Goal: Task Accomplishment & Management: Use online tool/utility

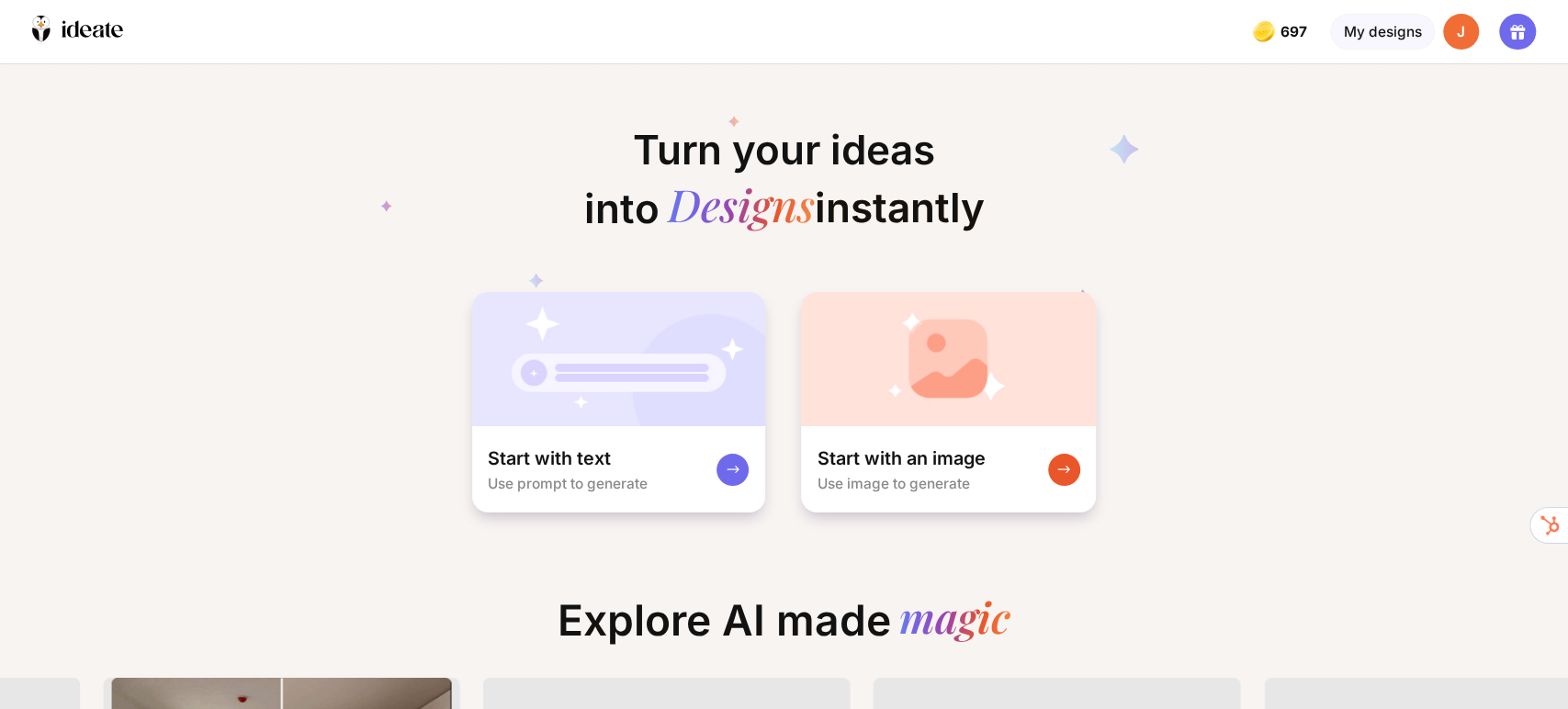
scroll to position [0, 1221]
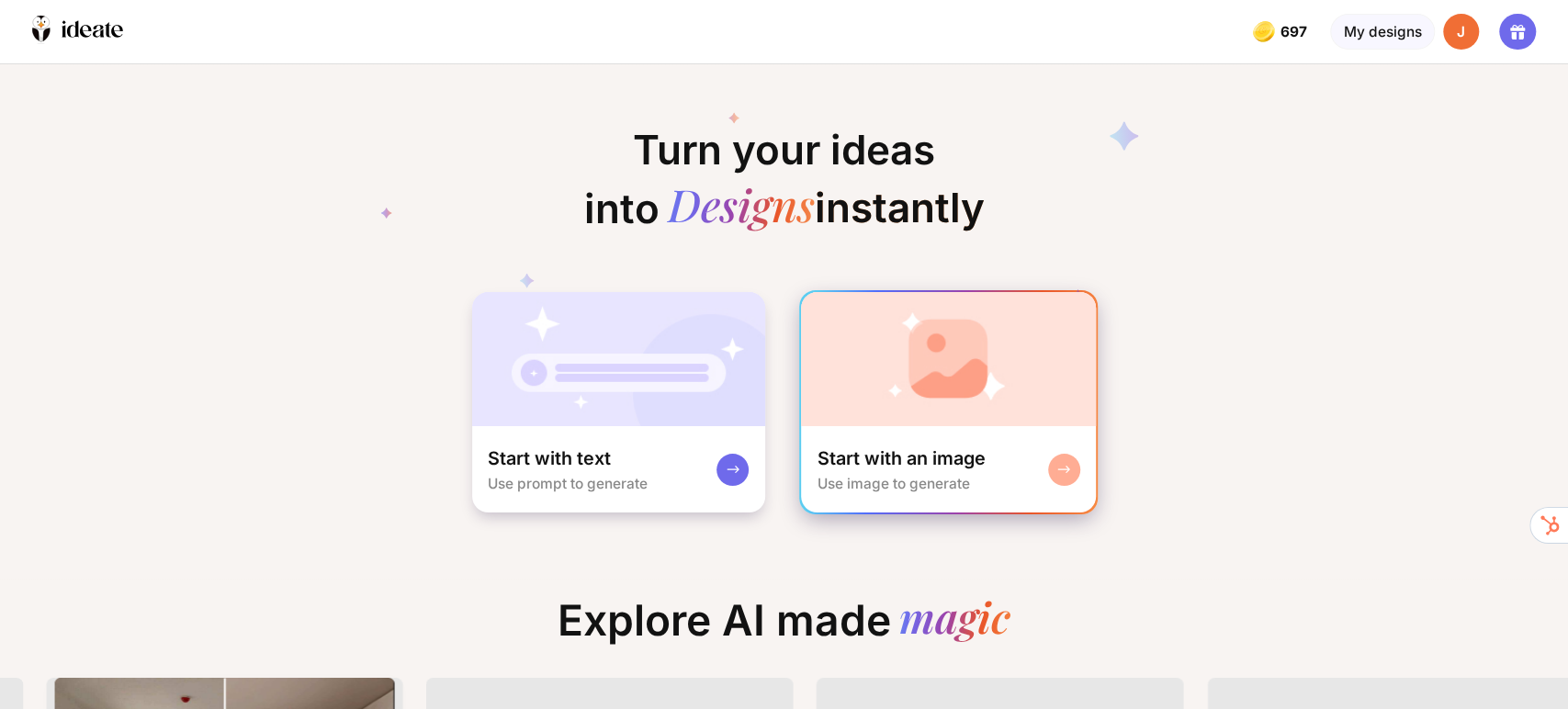
click at [962, 455] on div "Start with an image" at bounding box center [900, 459] width 168 height 24
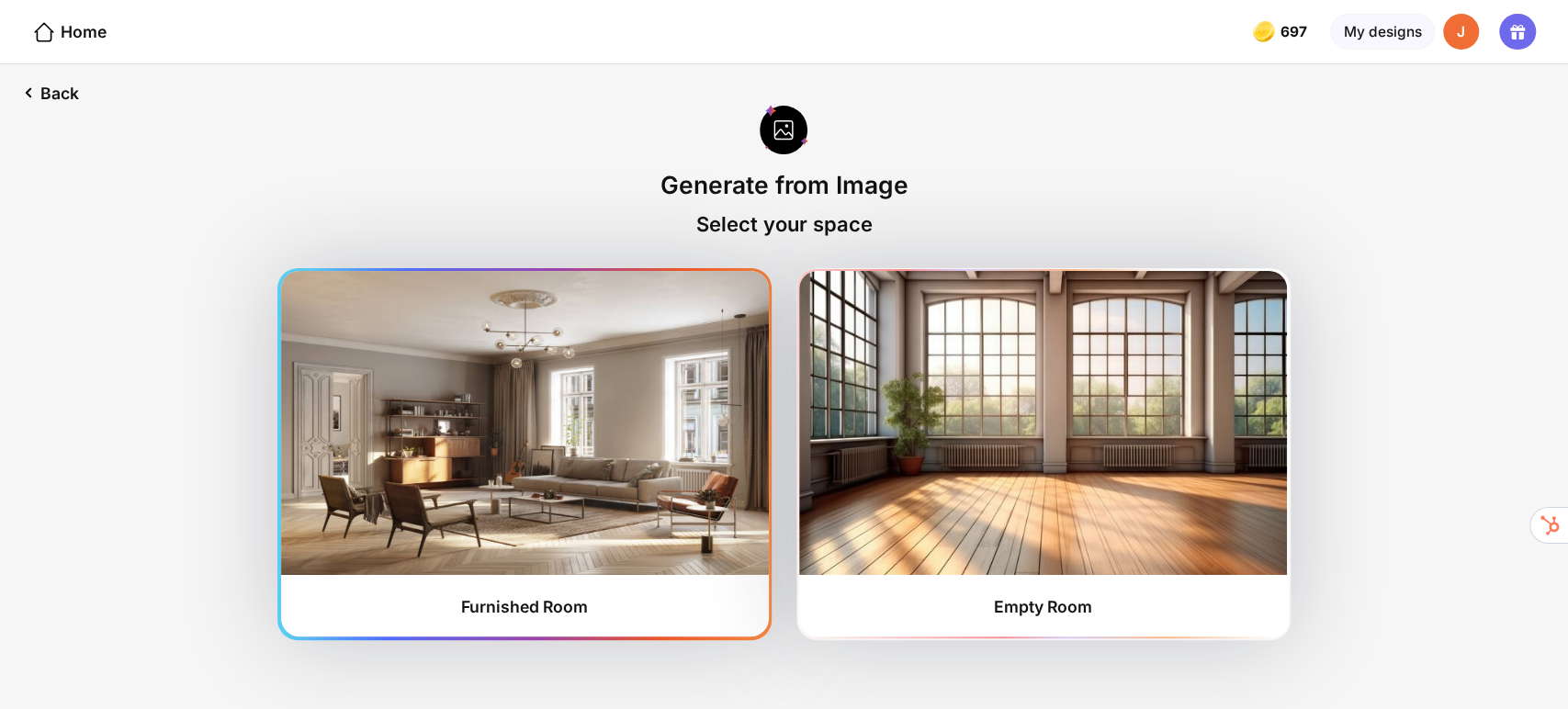
click at [572, 494] on img at bounding box center [525, 423] width 488 height 303
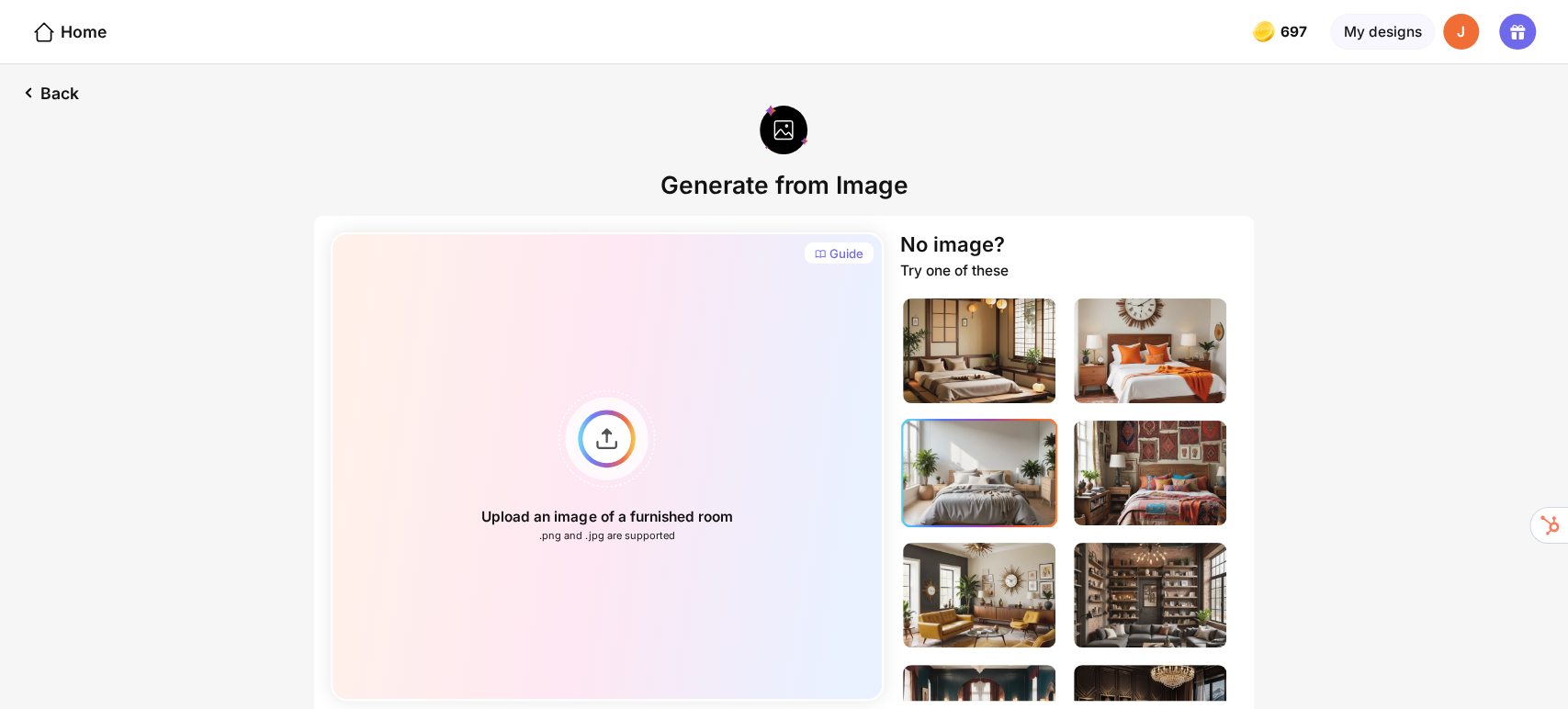
click at [1019, 469] on img at bounding box center [979, 474] width 153 height 105
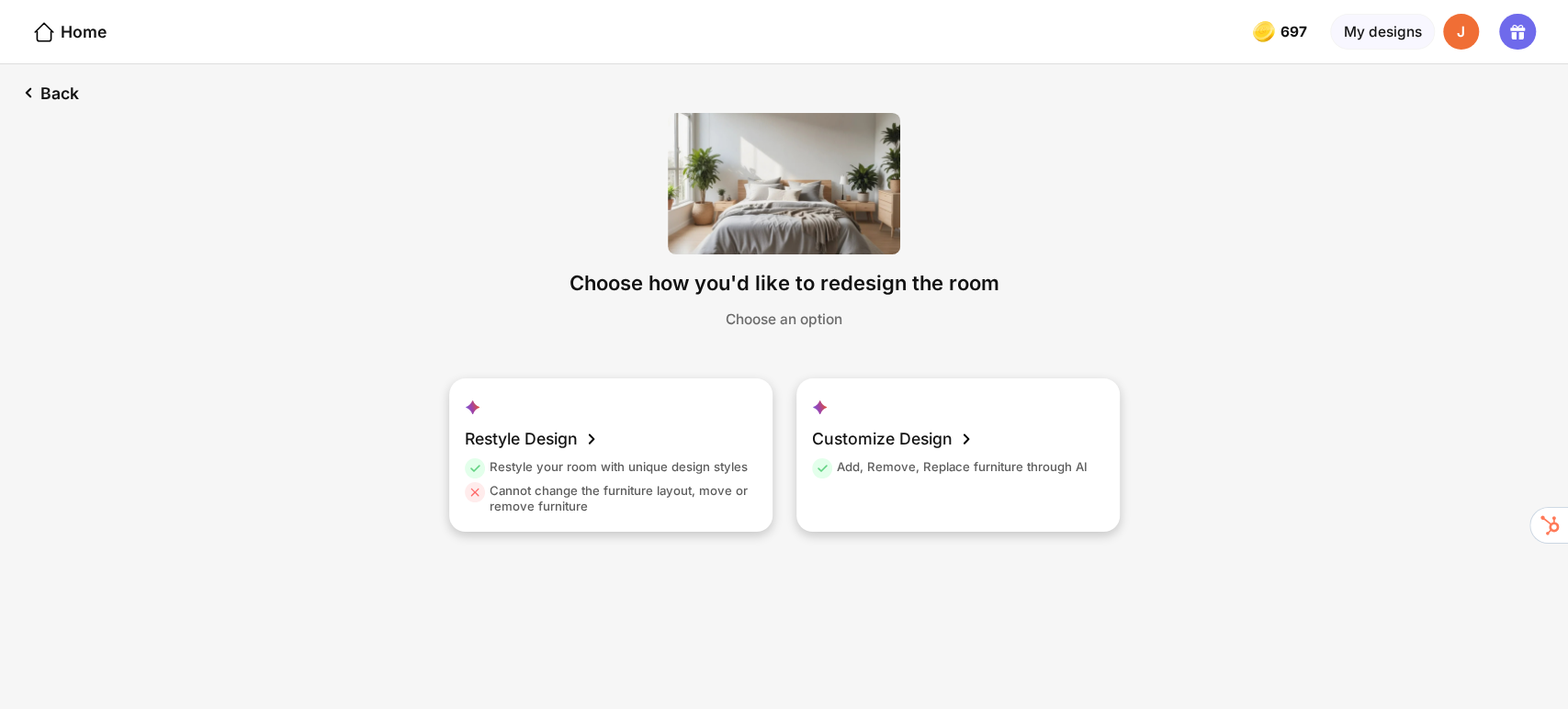
drag, startPoint x: 1566, startPoint y: 201, endPoint x: 1566, endPoint y: 271, distance: 70.0
click at [1566, 271] on div "Back Choose how you'd like to redesign the room Choose an option Restyle Design…" at bounding box center [784, 386] width 1568 height 645
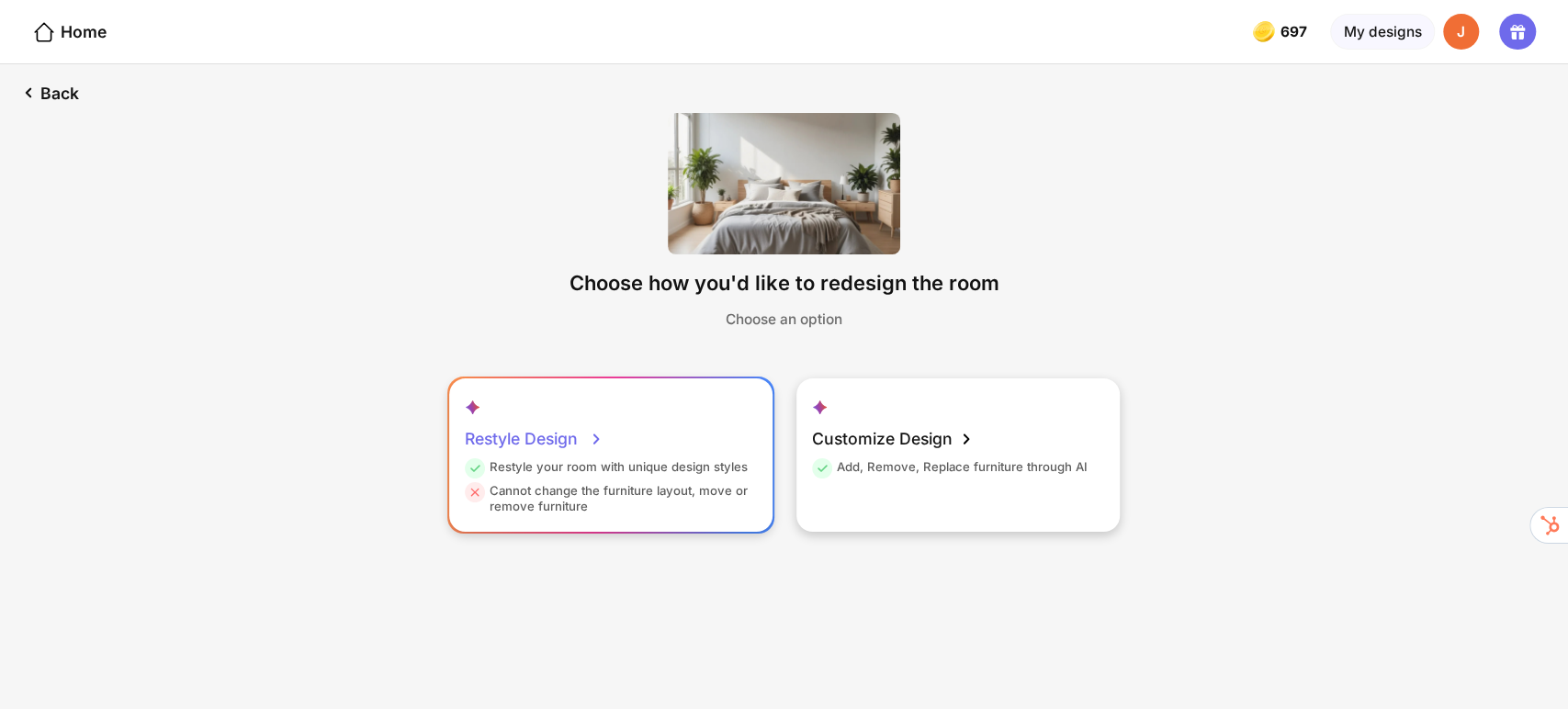
click at [505, 443] on div "Restyle Design" at bounding box center [535, 440] width 140 height 40
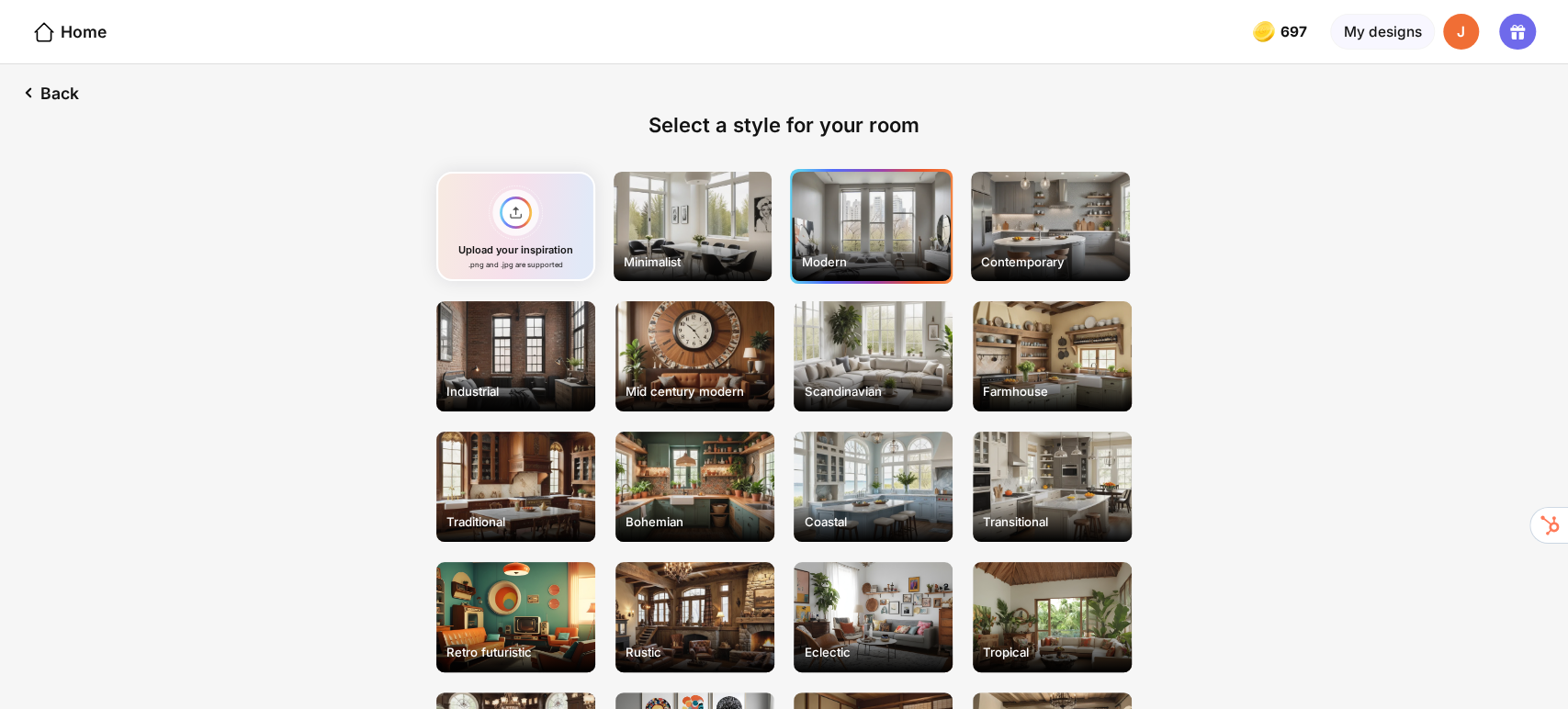
click at [889, 205] on div "Modern" at bounding box center [870, 227] width 159 height 110
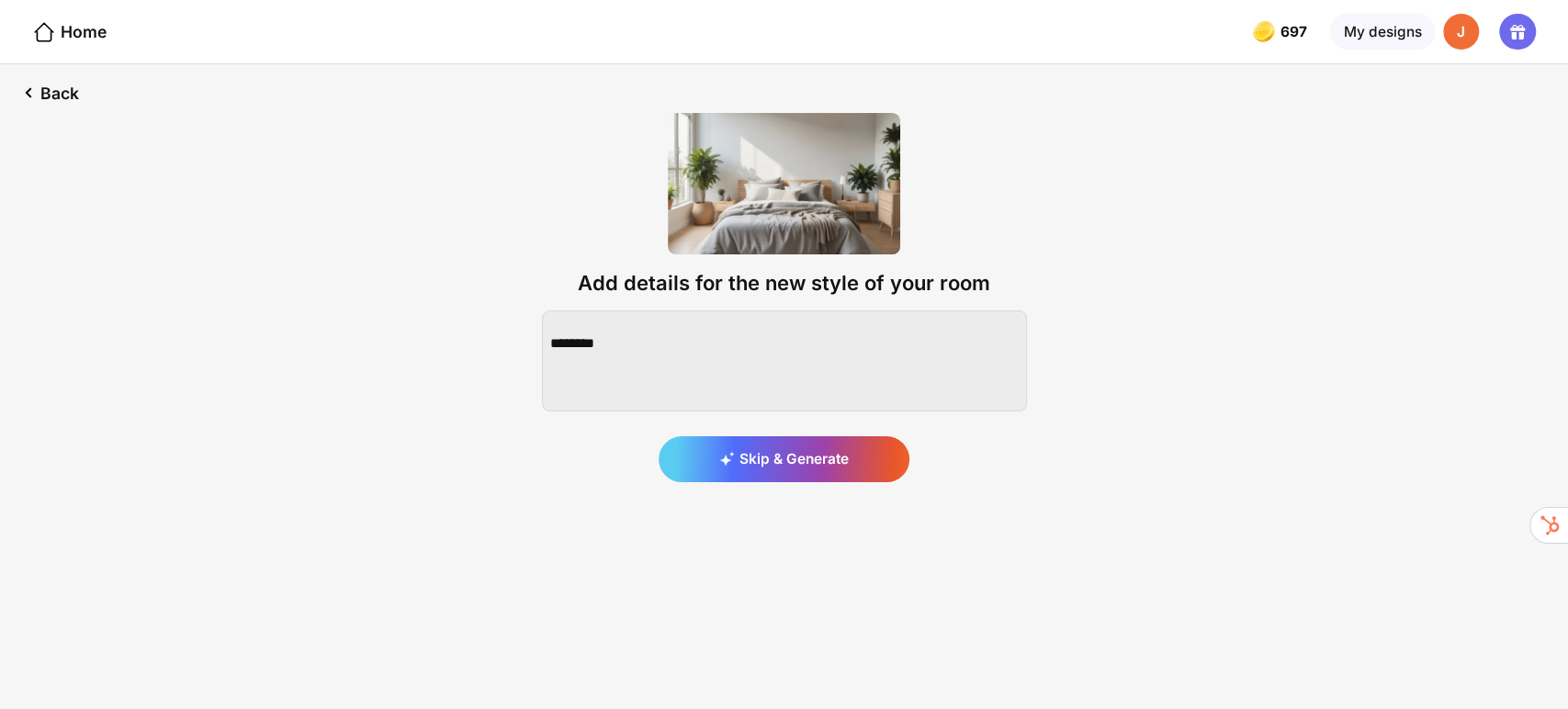
click at [793, 183] on img at bounding box center [783, 184] width 233 height 142
click at [45, 95] on div "Back" at bounding box center [48, 93] width 96 height 57
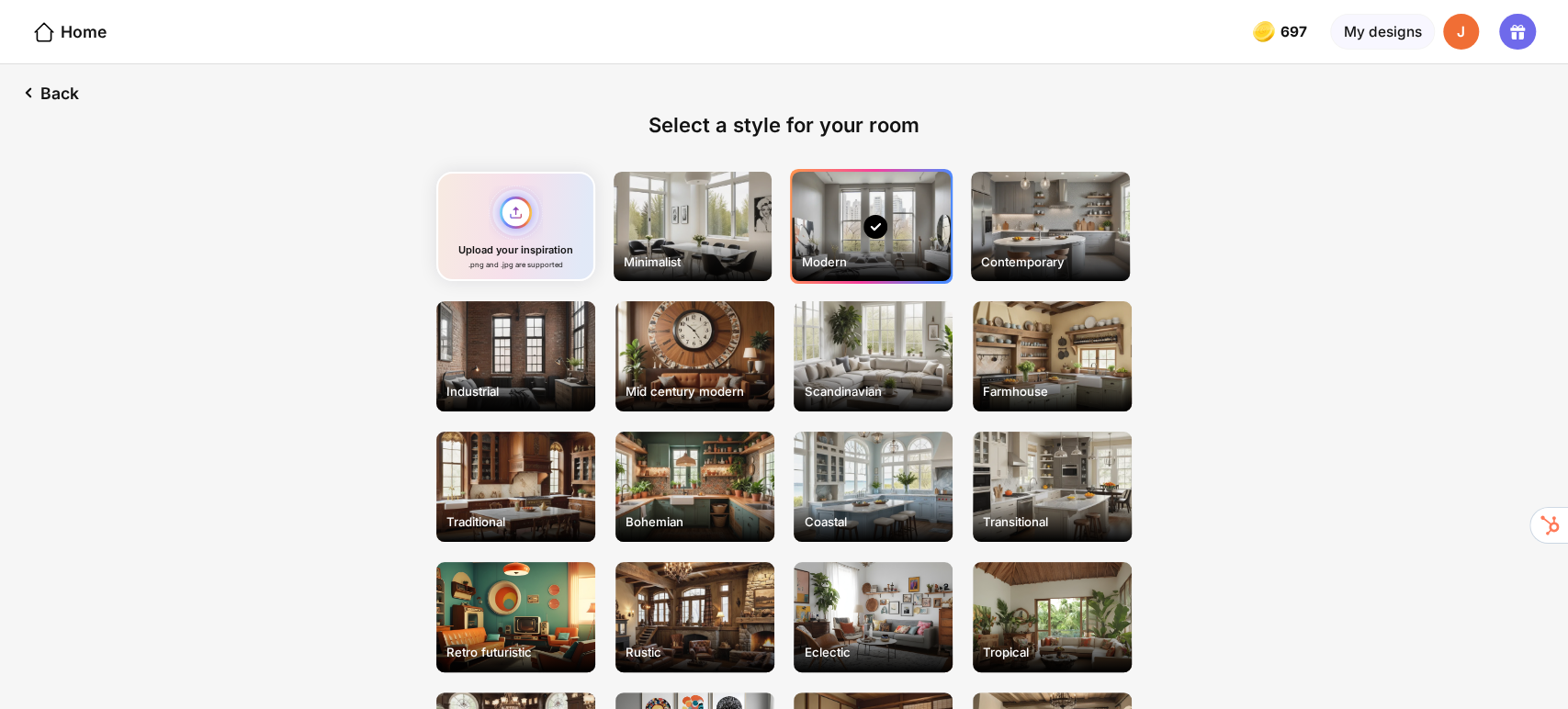
click at [511, 212] on div "Upload your inspiration .png and .jpg are supported" at bounding box center [516, 227] width 159 height 110
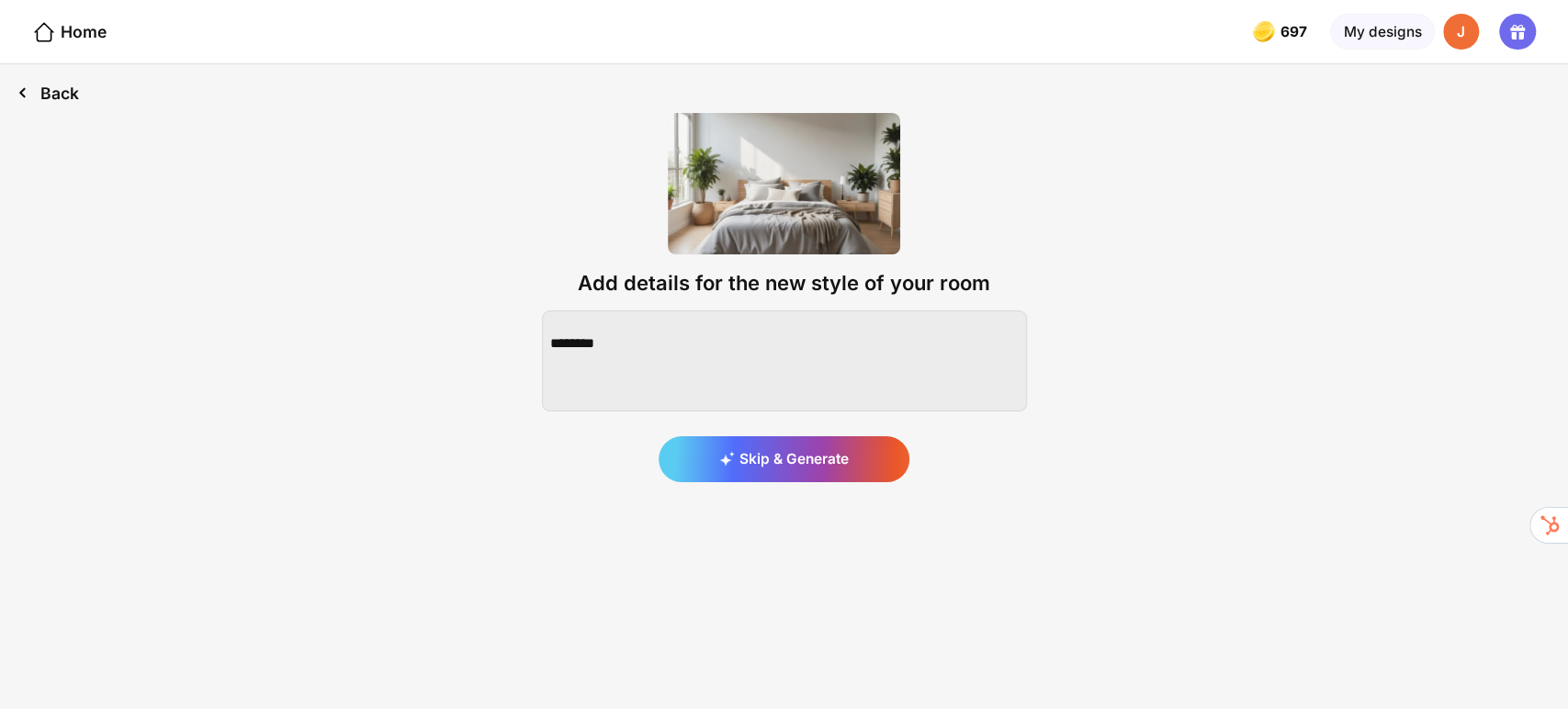
click at [59, 91] on div "Back" at bounding box center [48, 93] width 96 height 57
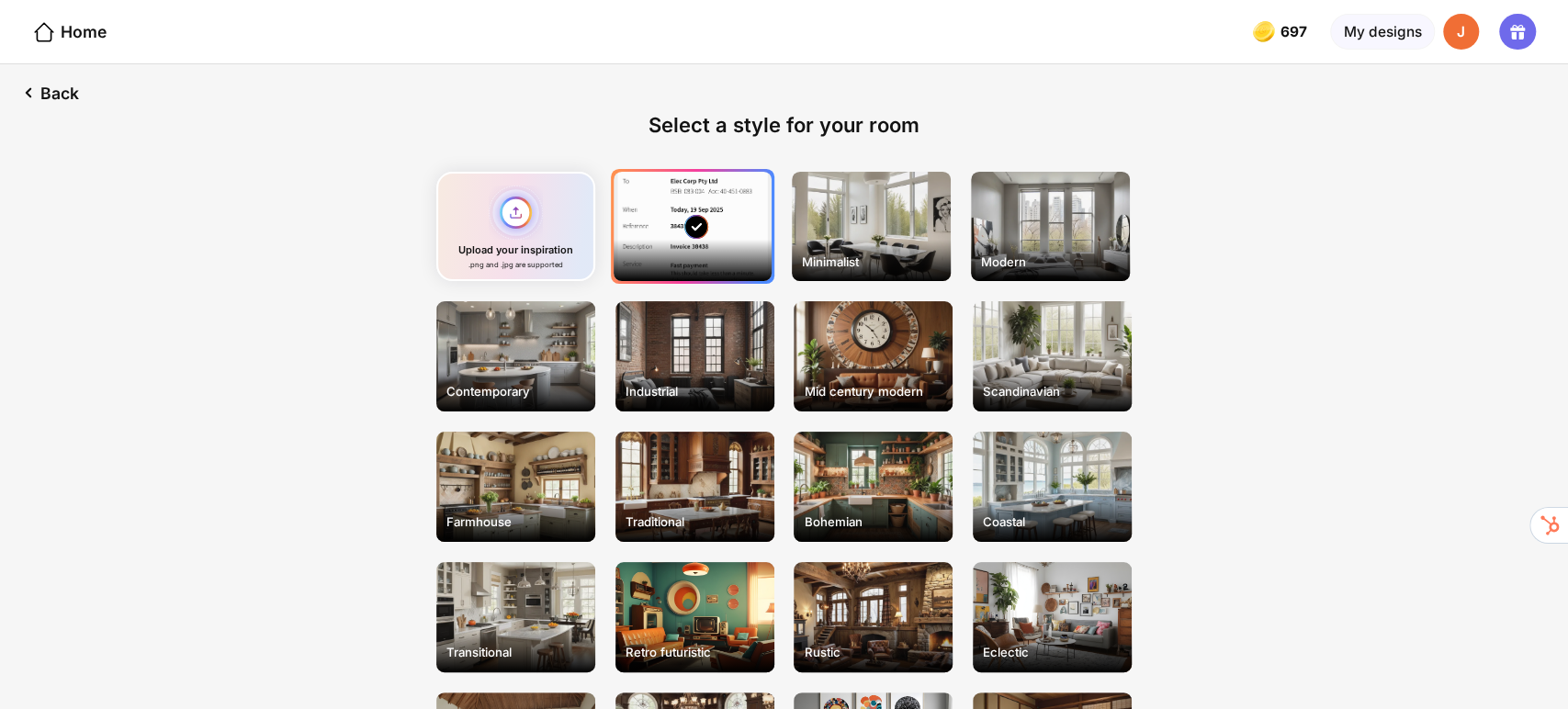
click at [491, 234] on div "Upload your inspiration .png and .jpg are supported" at bounding box center [516, 227] width 159 height 110
click at [548, 234] on div "Upload your inspiration .png and .jpg are supported" at bounding box center [516, 227] width 159 height 110
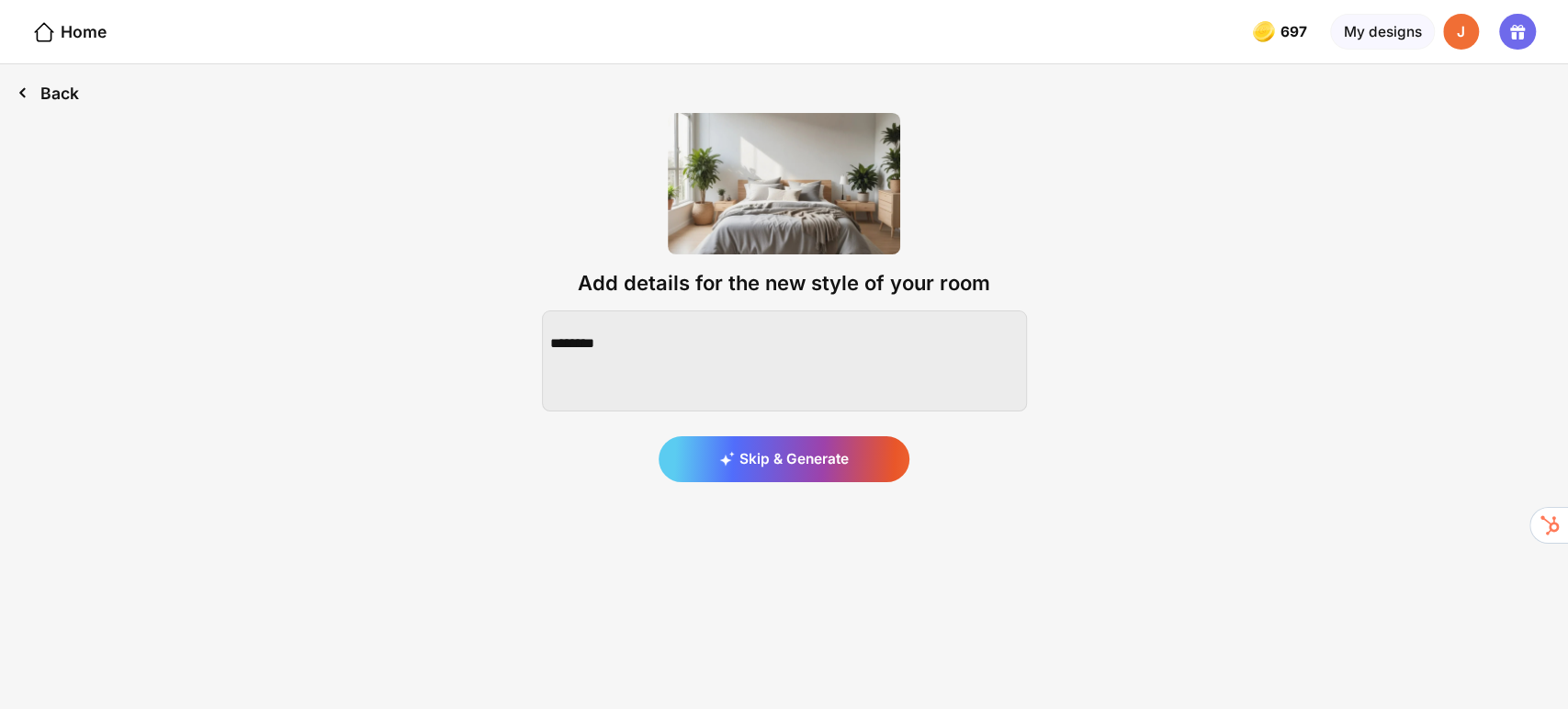
click at [49, 93] on div "Back" at bounding box center [48, 93] width 96 height 57
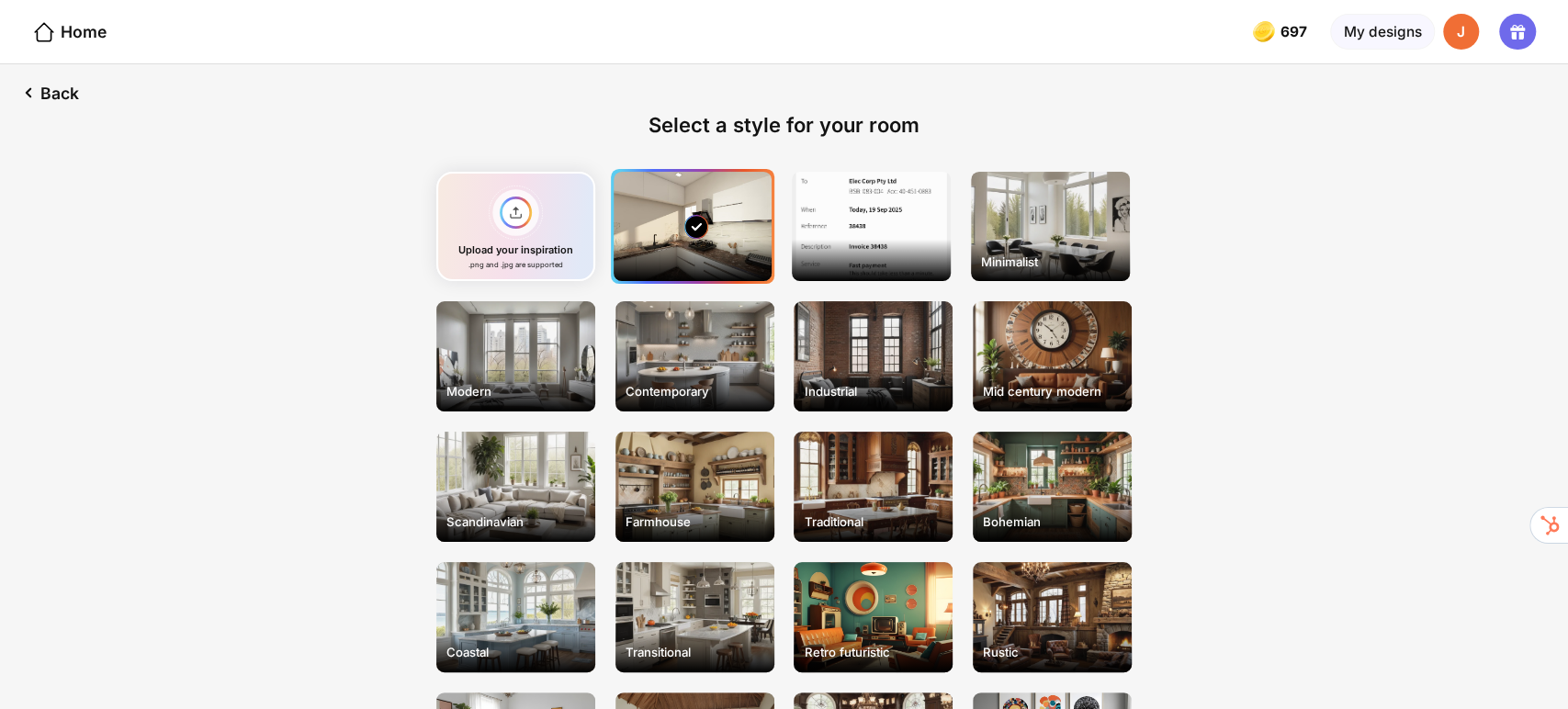
click at [700, 226] on rect at bounding box center [696, 227] width 24 height 24
click at [734, 257] on div at bounding box center [692, 227] width 159 height 110
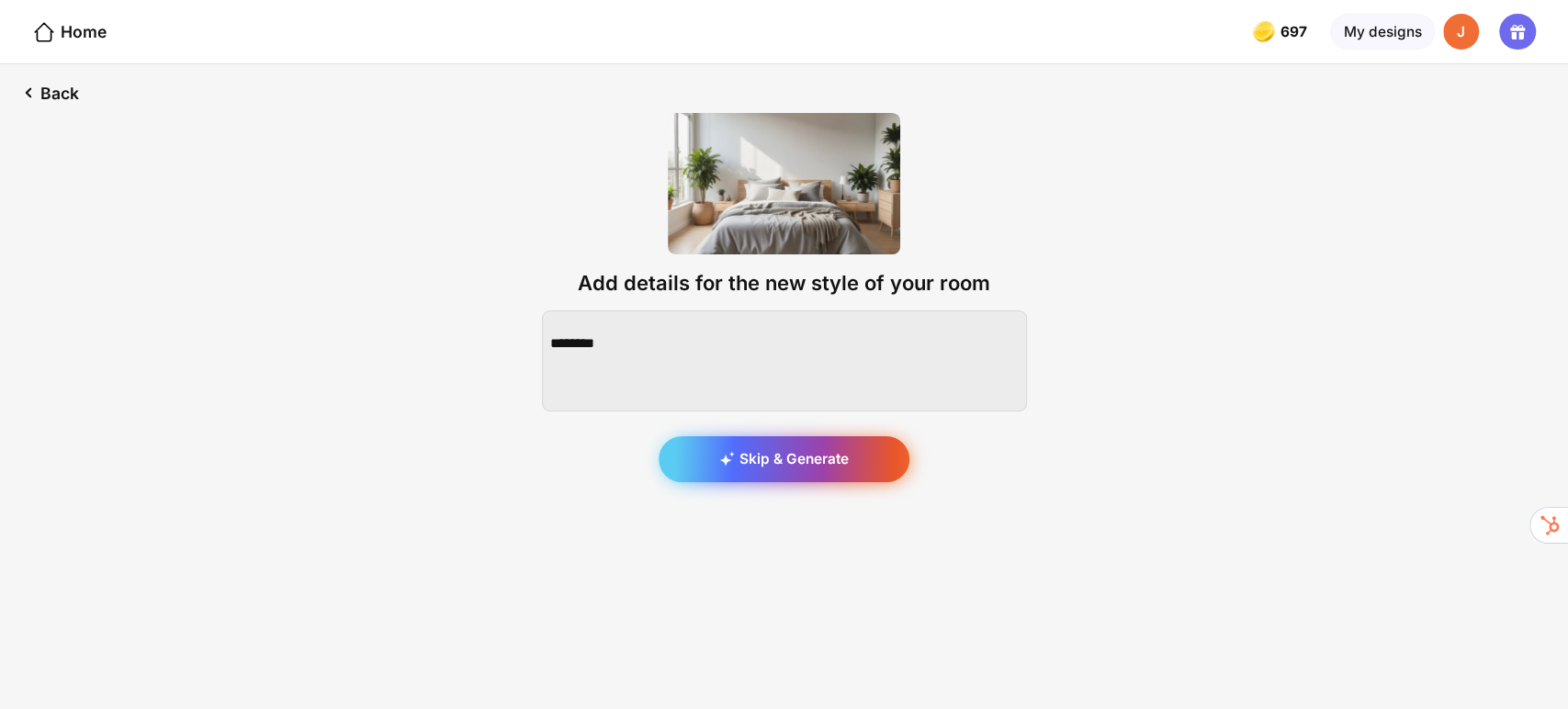
click at [812, 469] on div "Skip & Generate" at bounding box center [783, 460] width 251 height 46
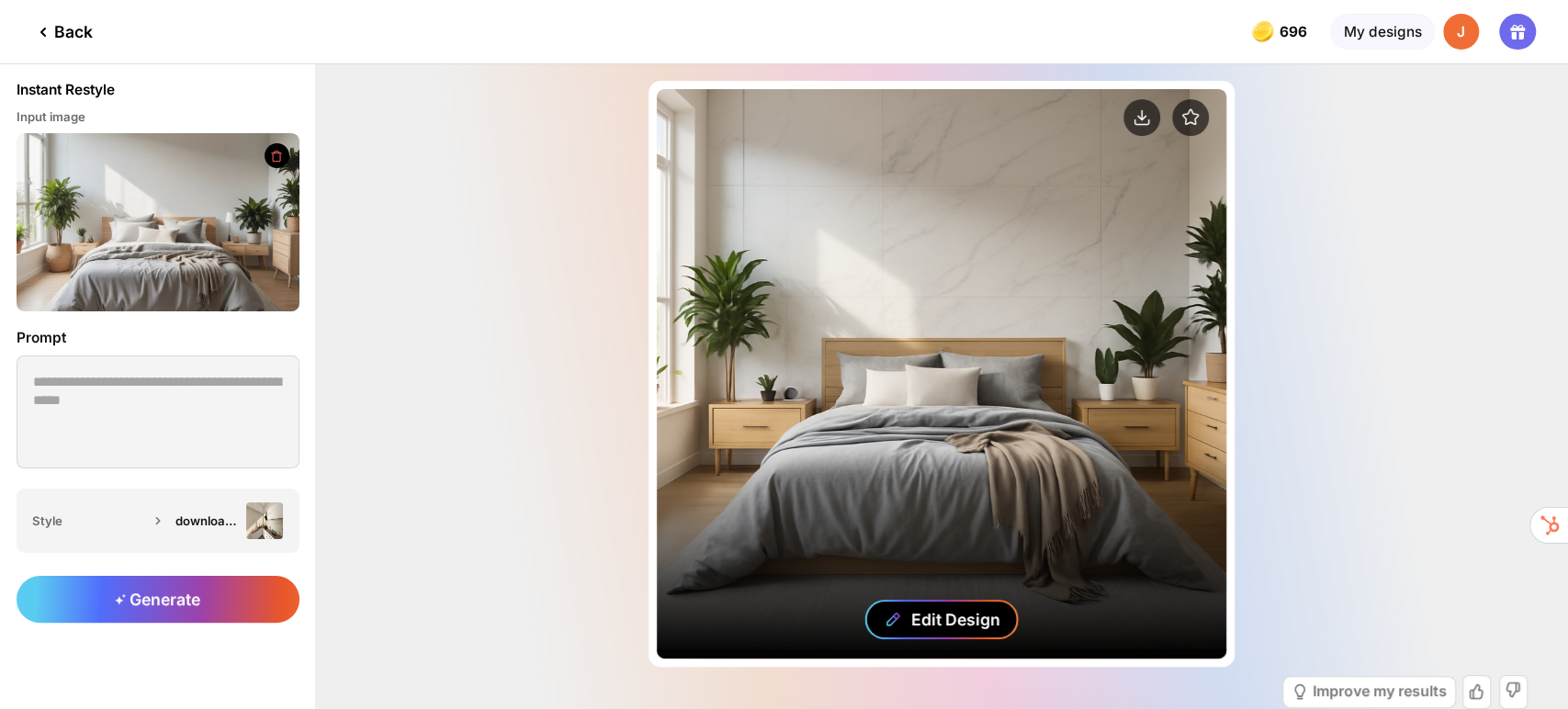
click at [971, 615] on div "Edit Design" at bounding box center [955, 619] width 89 height 19
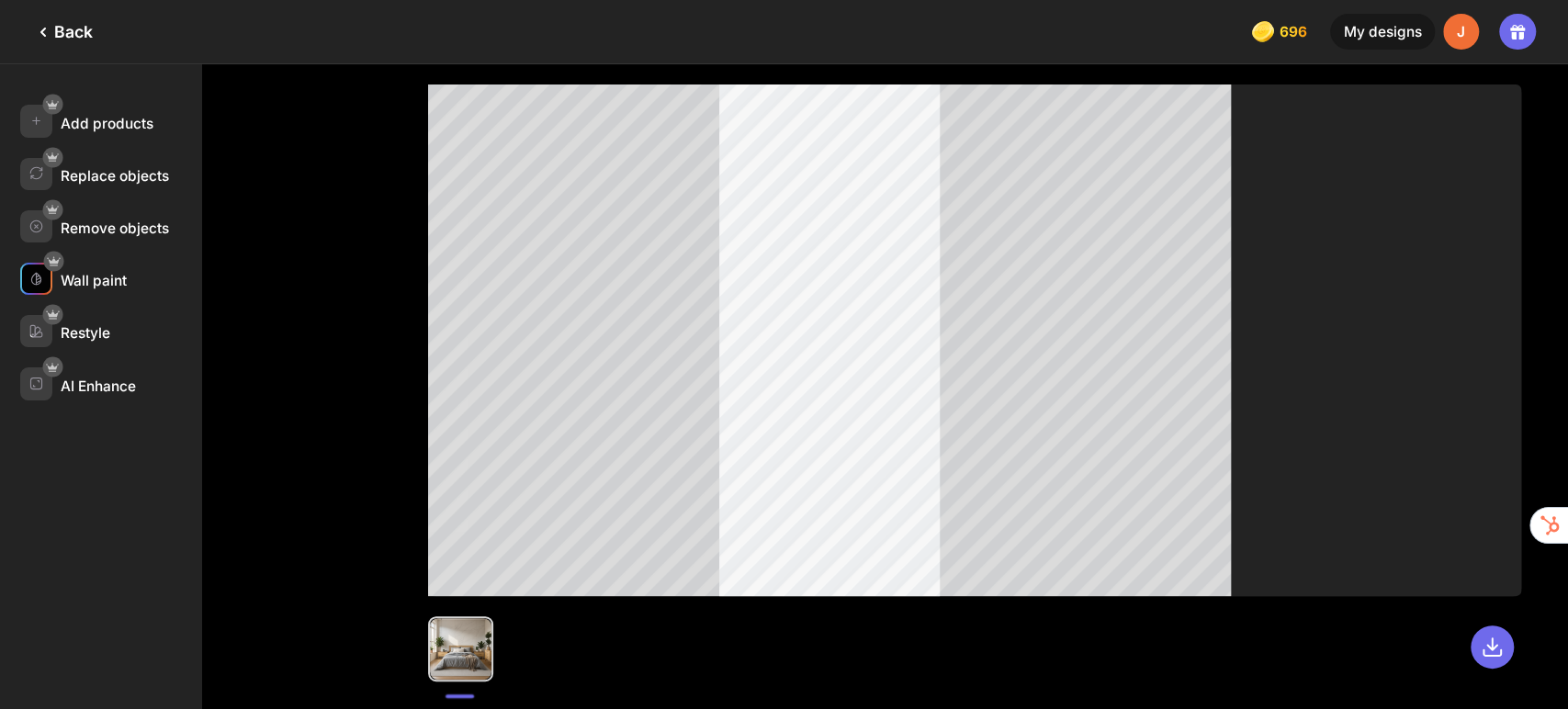
click at [98, 283] on div "Wall paint" at bounding box center [94, 280] width 66 height 17
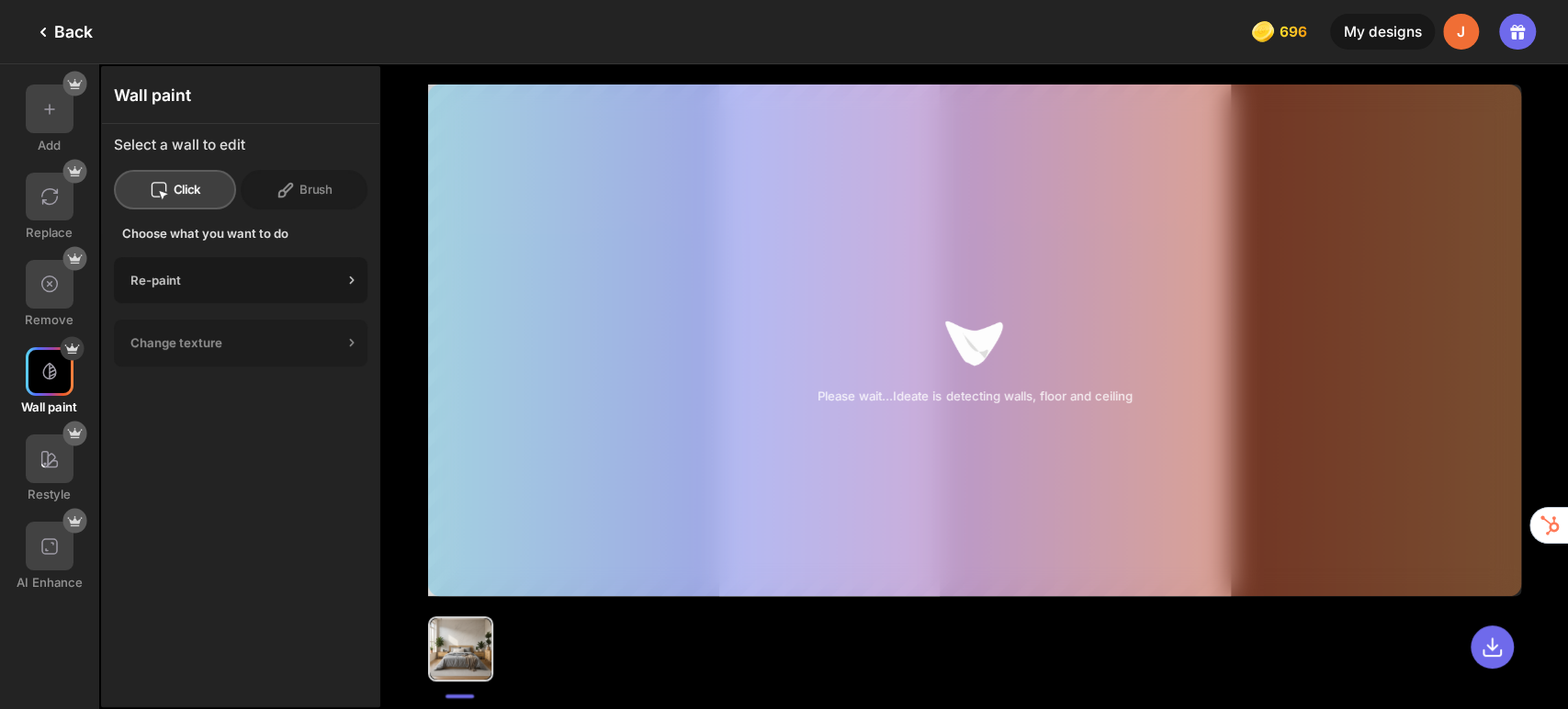
click at [311, 280] on div "Re-paint" at bounding box center [236, 280] width 212 height 15
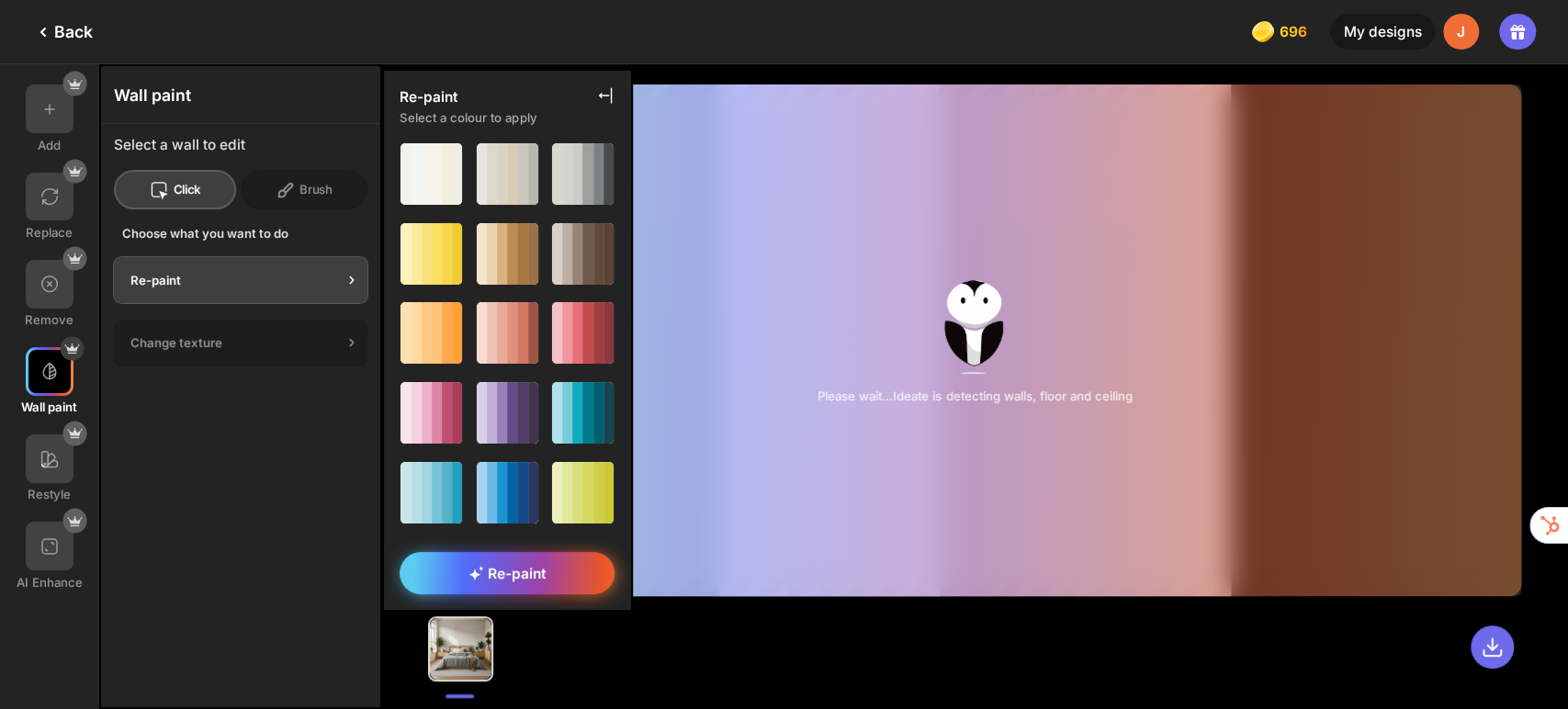
click at [528, 572] on span "Re-paint" at bounding box center [507, 574] width 77 height 17
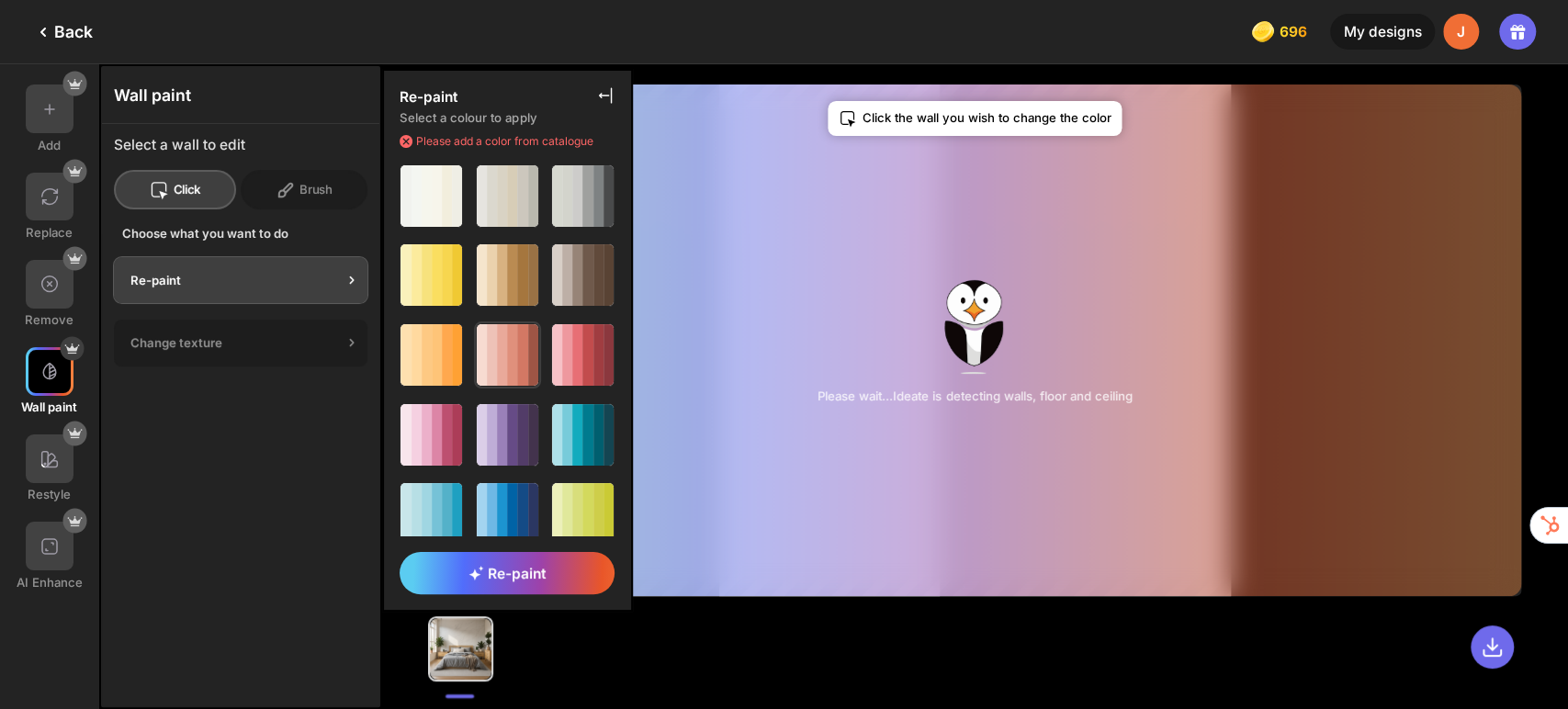
click at [528, 356] on div at bounding box center [533, 355] width 10 height 62
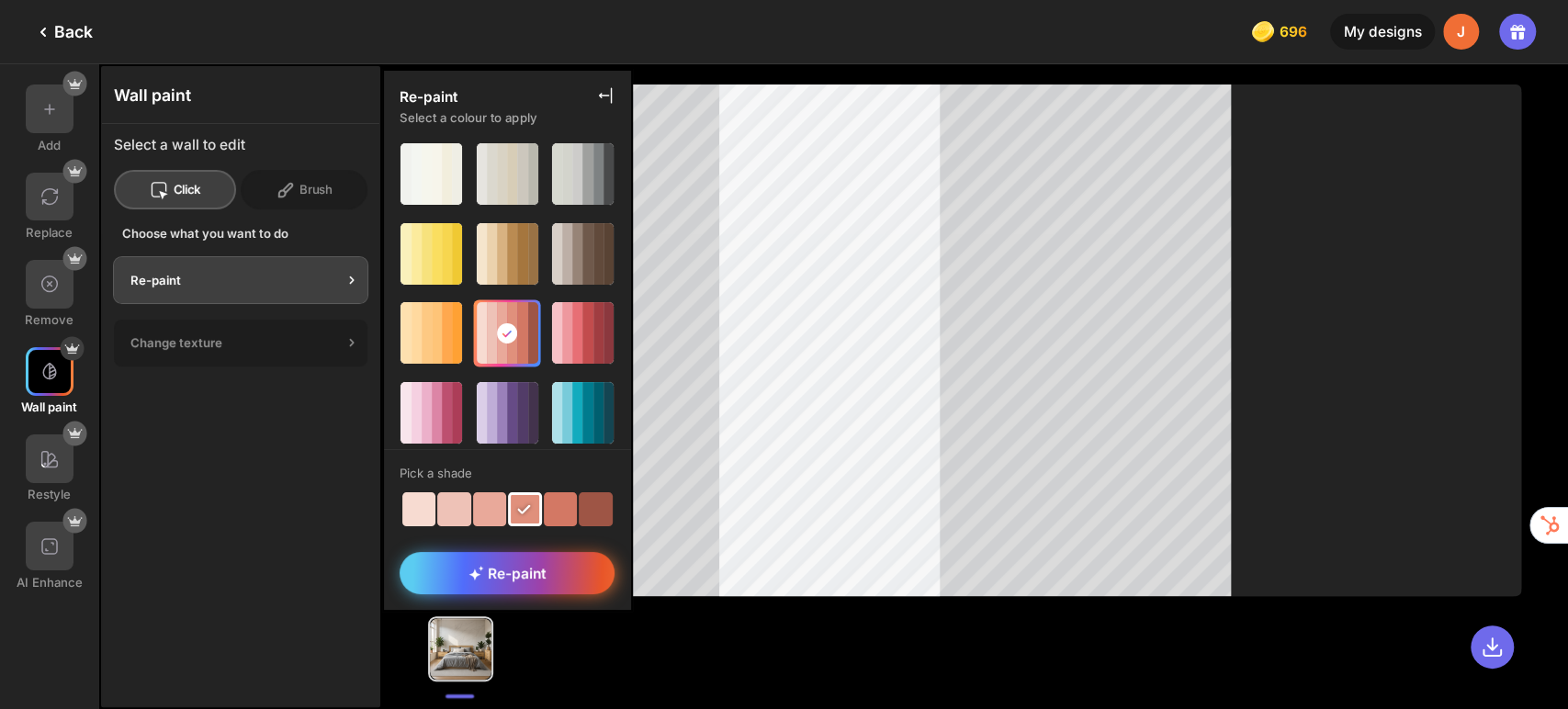
click at [566, 576] on div "Re-paint" at bounding box center [507, 573] width 215 height 41
click at [492, 511] on div at bounding box center [490, 509] width 34 height 34
click at [462, 512] on div at bounding box center [454, 509] width 34 height 34
click at [532, 588] on div "Re-paint" at bounding box center [507, 573] width 215 height 41
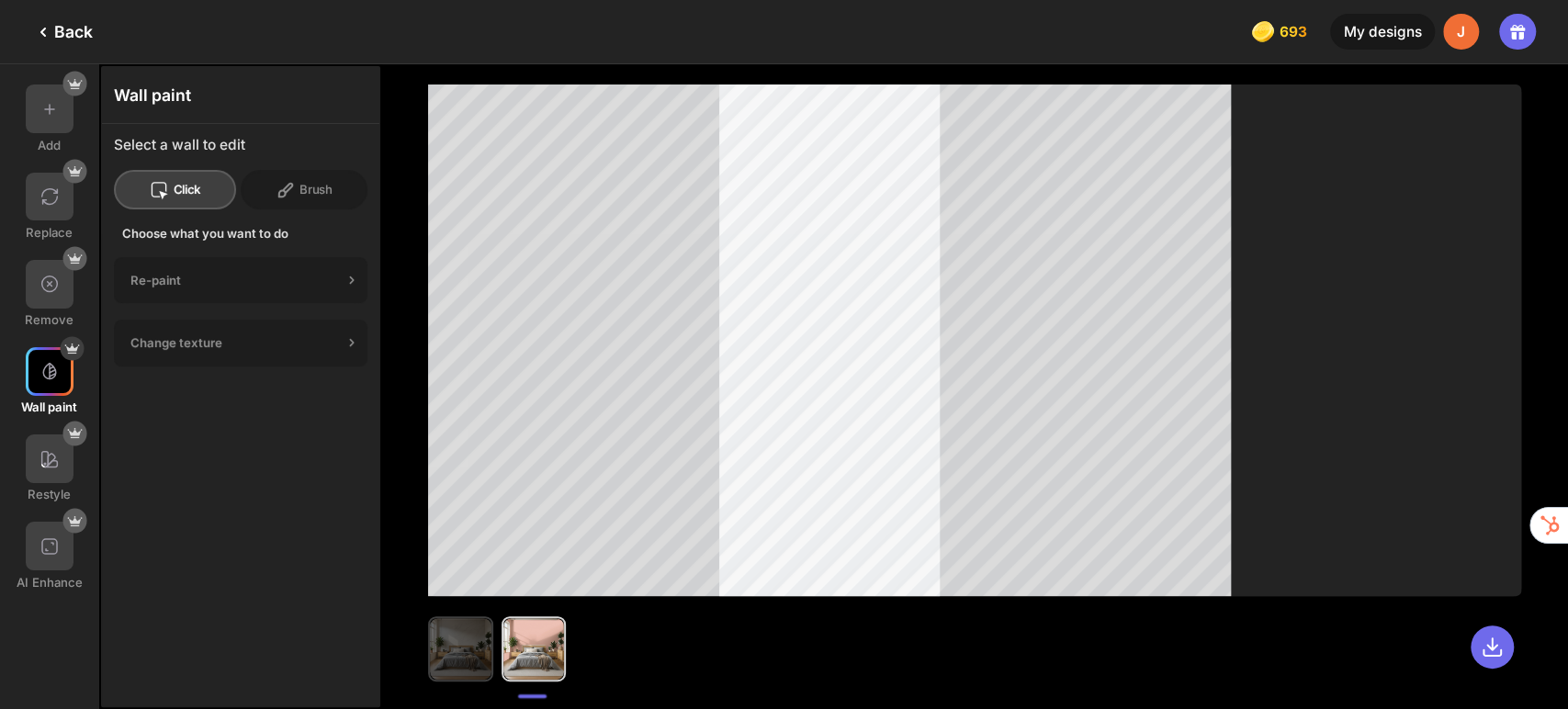
click at [461, 656] on img at bounding box center [460, 648] width 61 height 61
click at [1490, 650] on icon at bounding box center [1493, 647] width 24 height 24
click at [54, 35] on div "Back" at bounding box center [62, 32] width 61 height 22
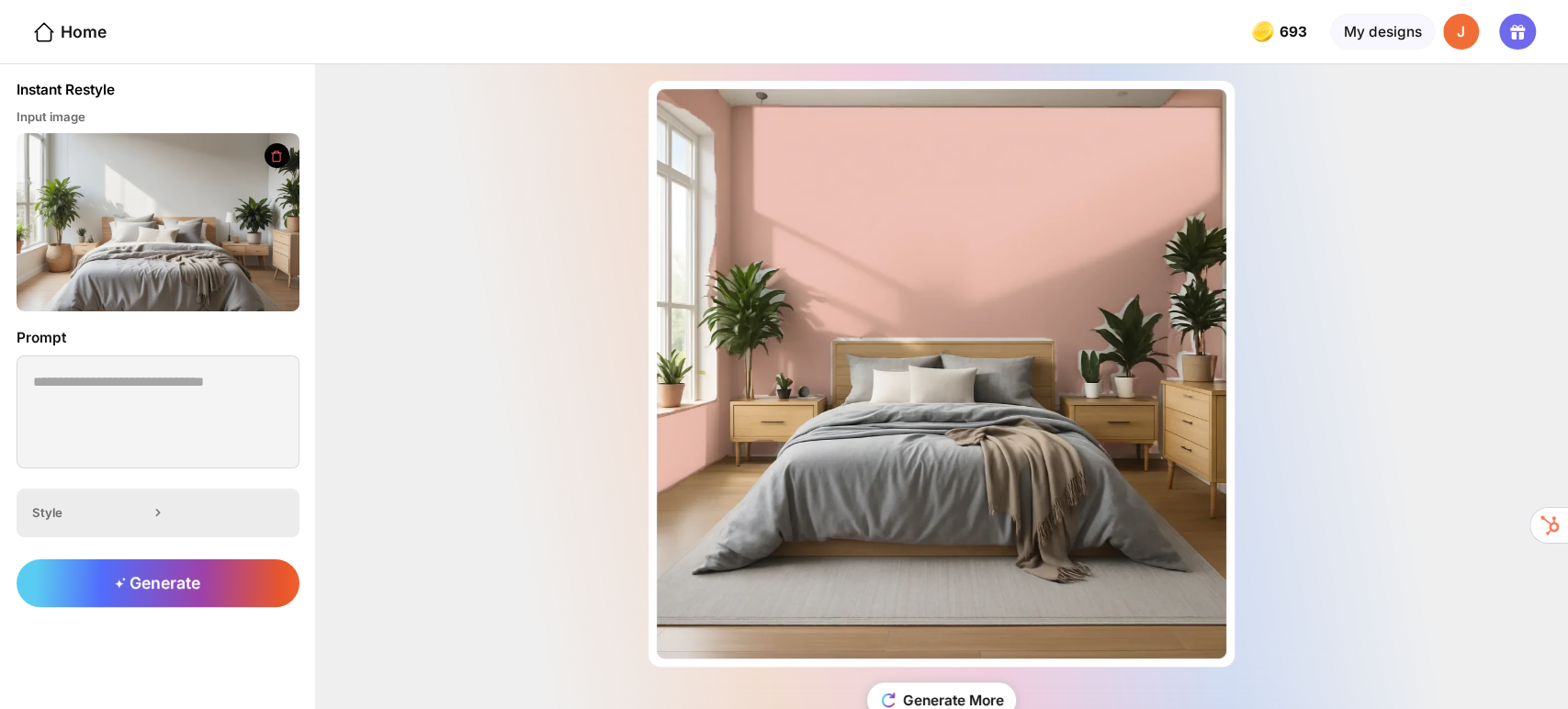
click at [159, 513] on icon at bounding box center [157, 513] width 3 height 6
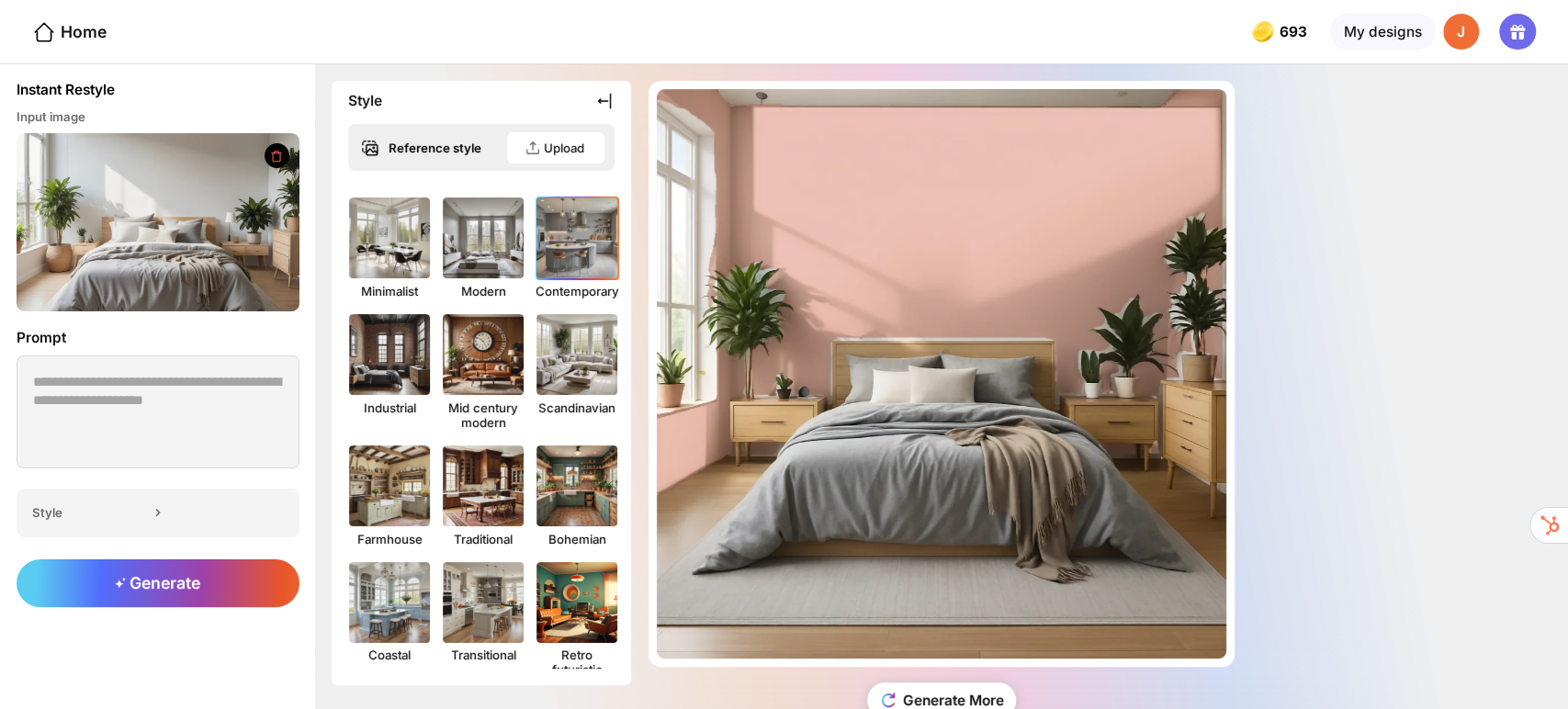
click at [596, 215] on img at bounding box center [576, 238] width 89 height 89
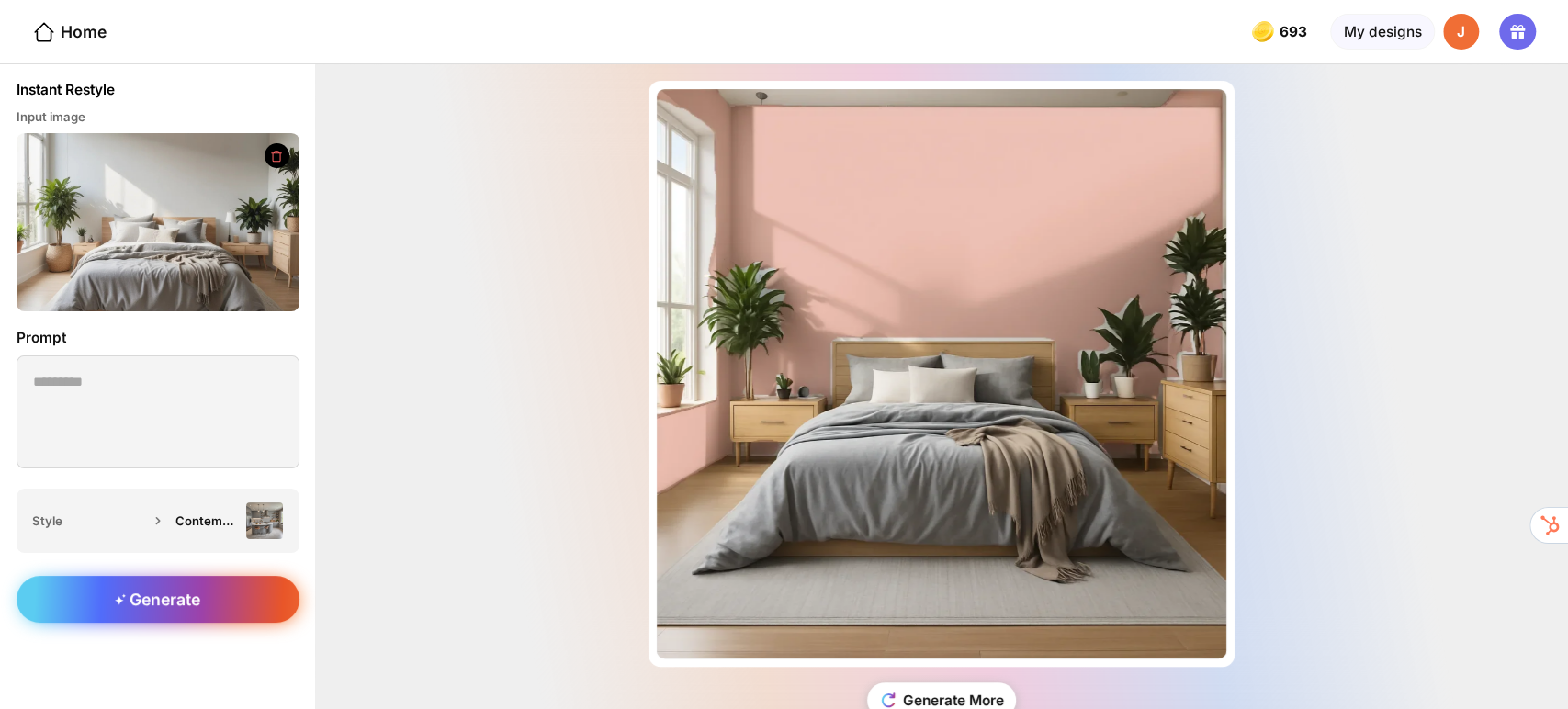
click at [277, 606] on div "Generate" at bounding box center [158, 600] width 283 height 48
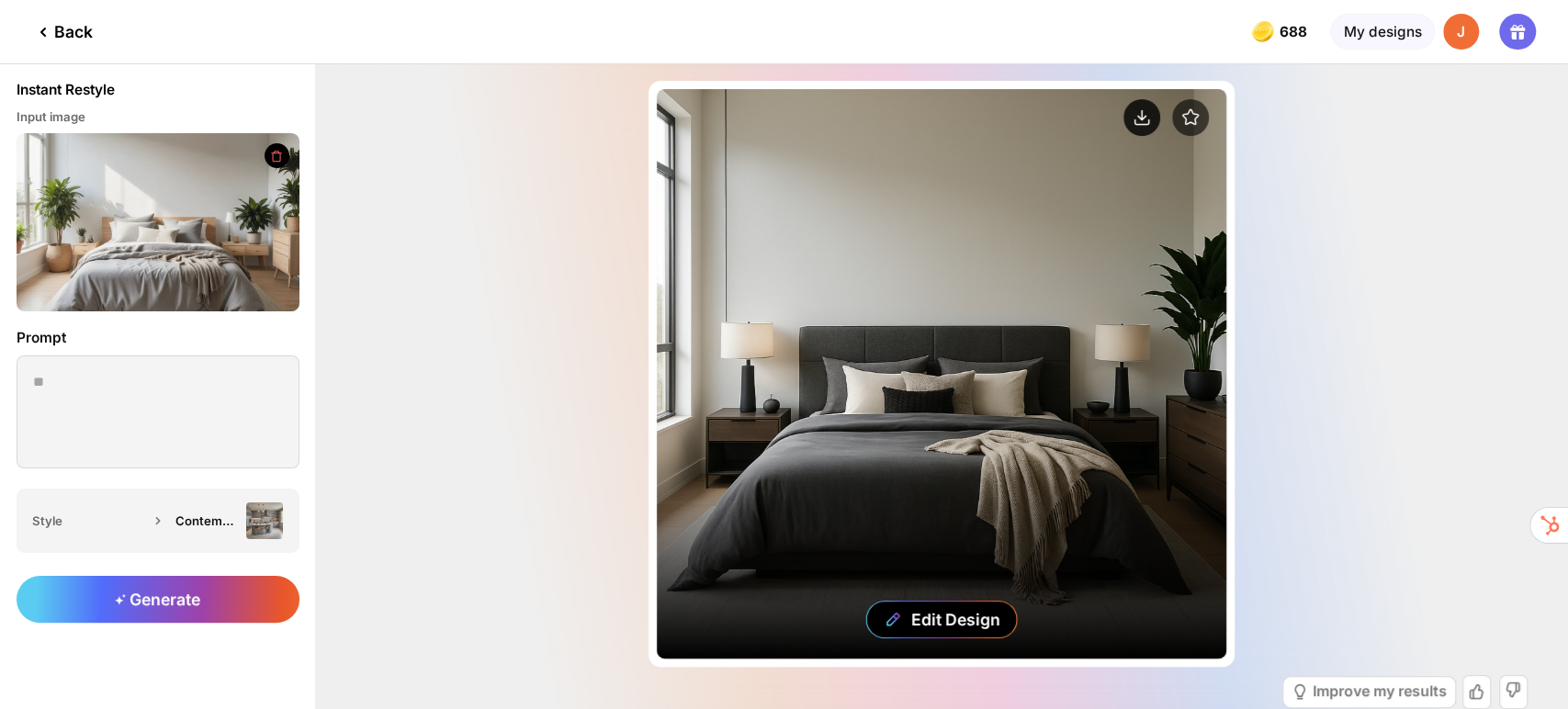
click at [1137, 121] on circle at bounding box center [1142, 118] width 37 height 37
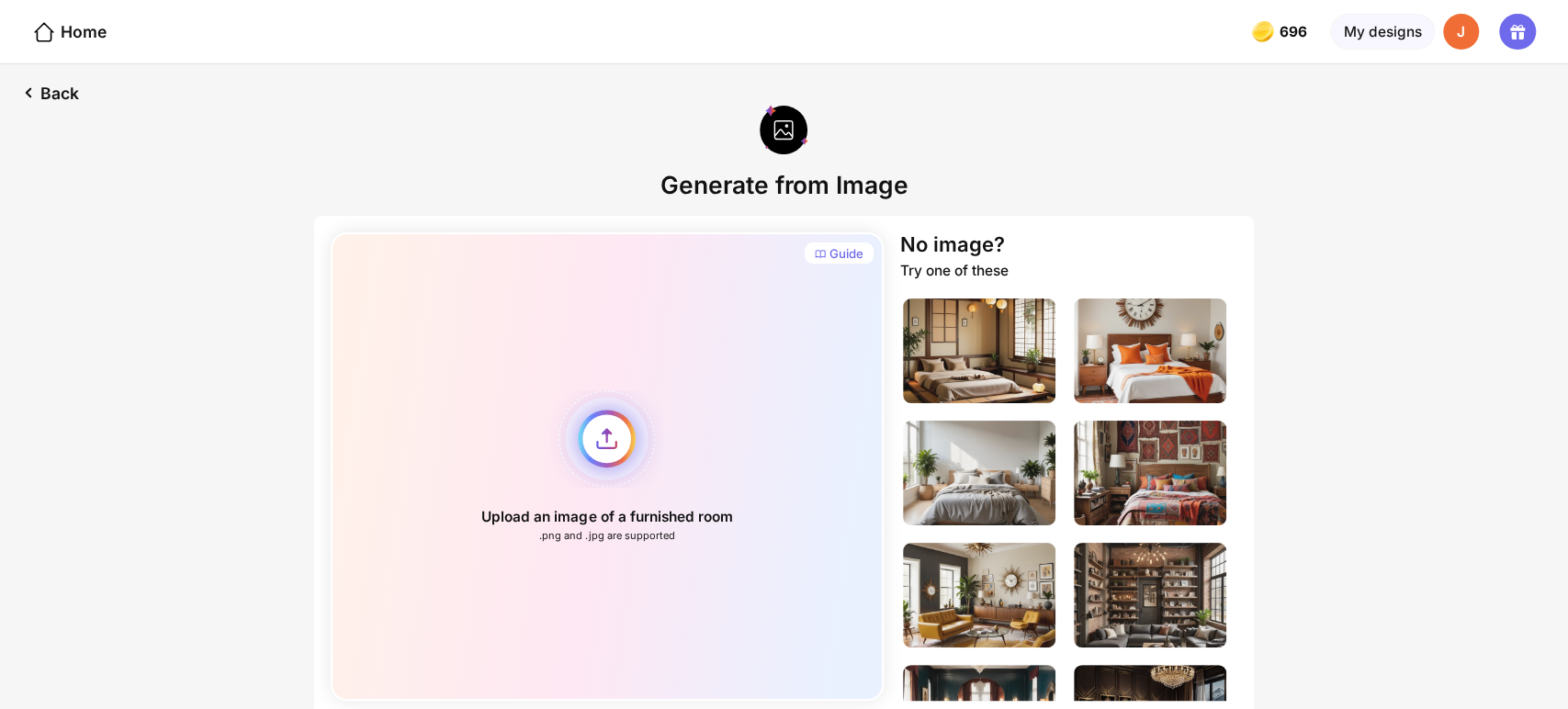
click at [605, 433] on div "Upload an image of a furnished room .png and .jpg are supported" at bounding box center [608, 467] width 554 height 469
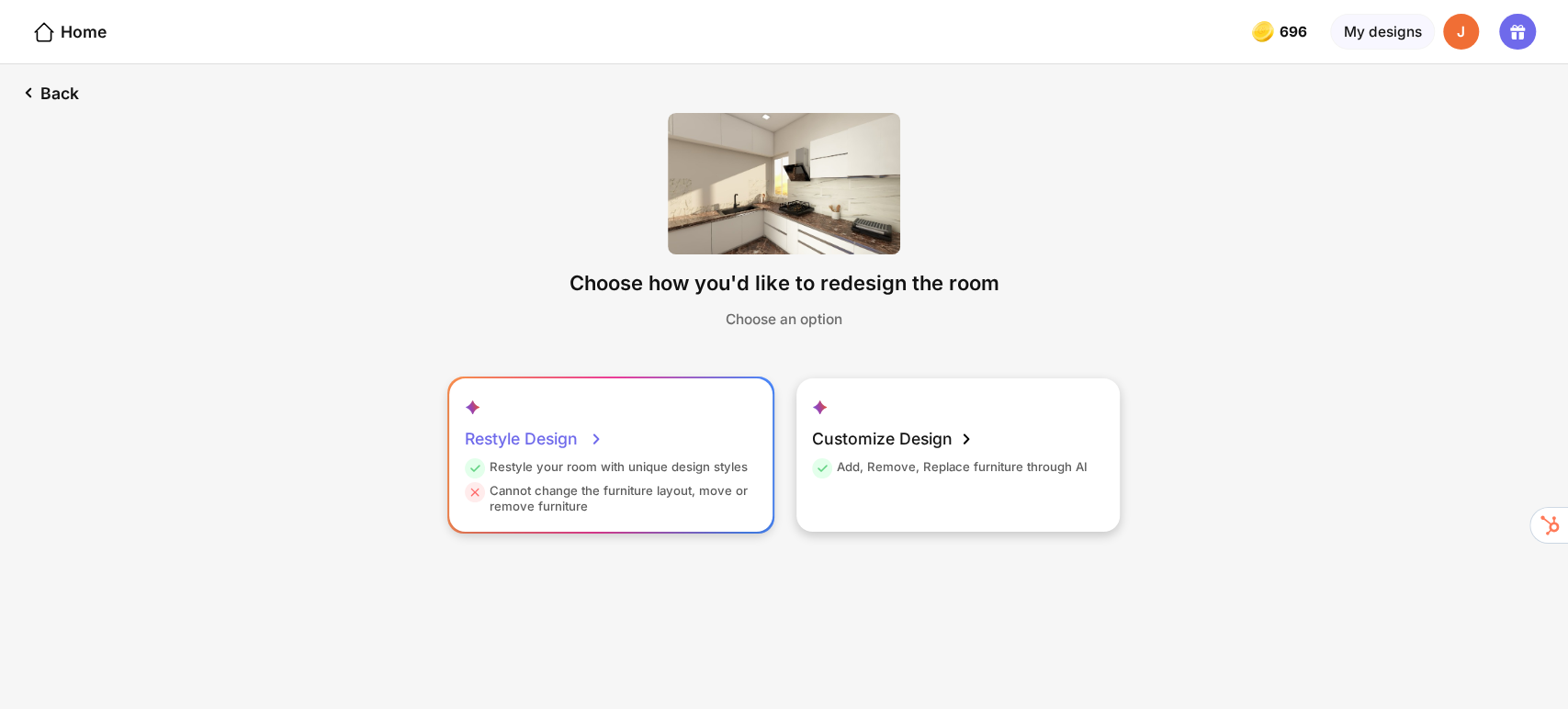
click at [574, 444] on div "Restyle Design" at bounding box center [535, 440] width 140 height 40
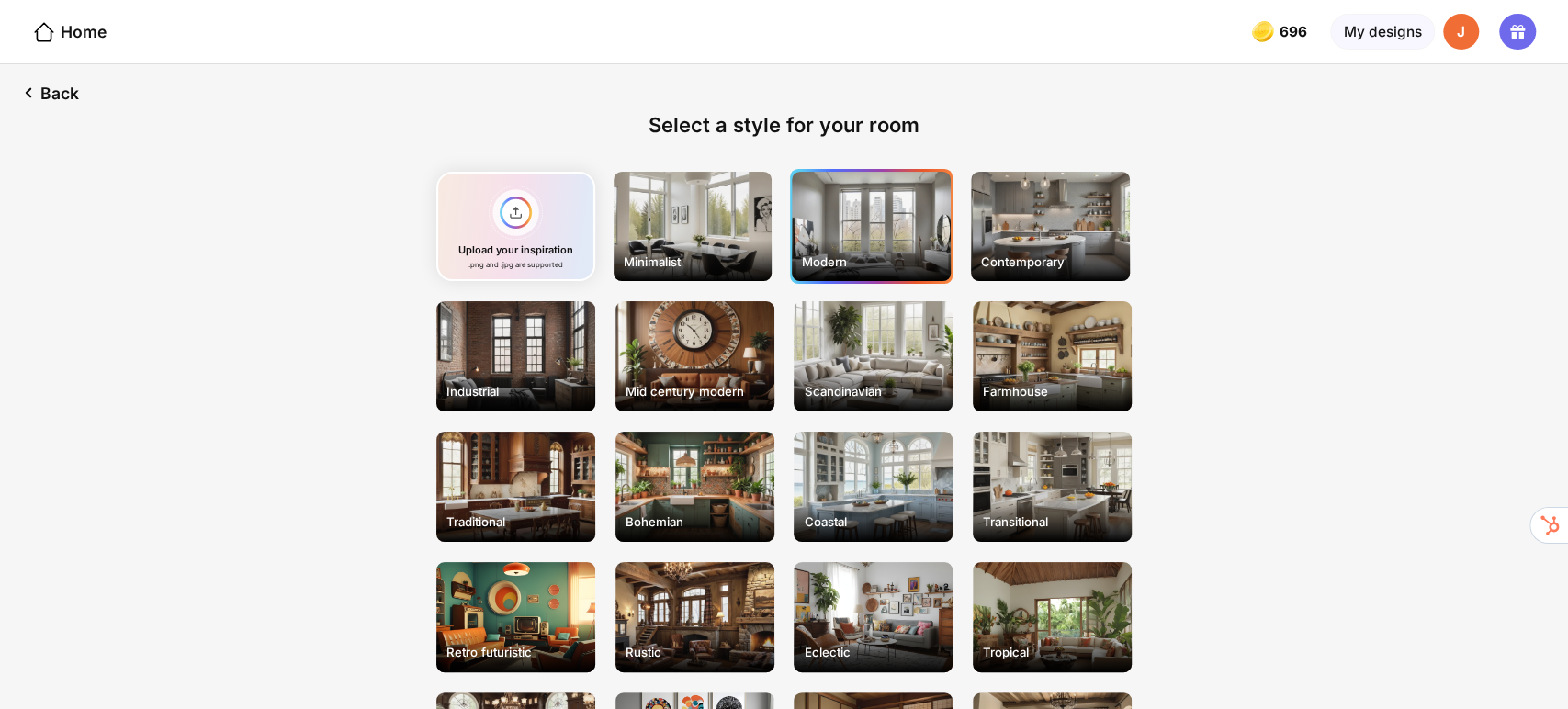
click at [894, 219] on div "Modern" at bounding box center [870, 227] width 159 height 110
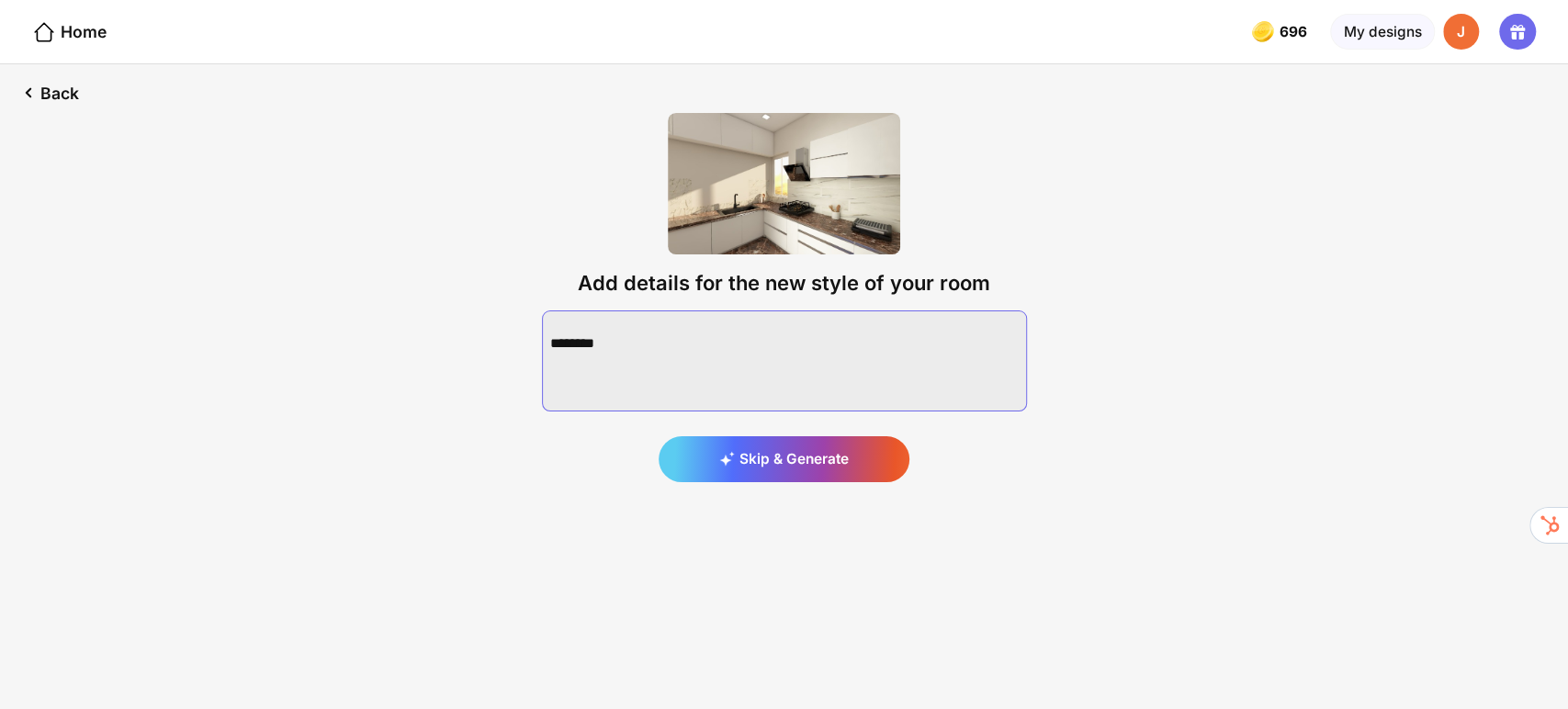
click at [735, 370] on textarea at bounding box center [785, 361] width 485 height 101
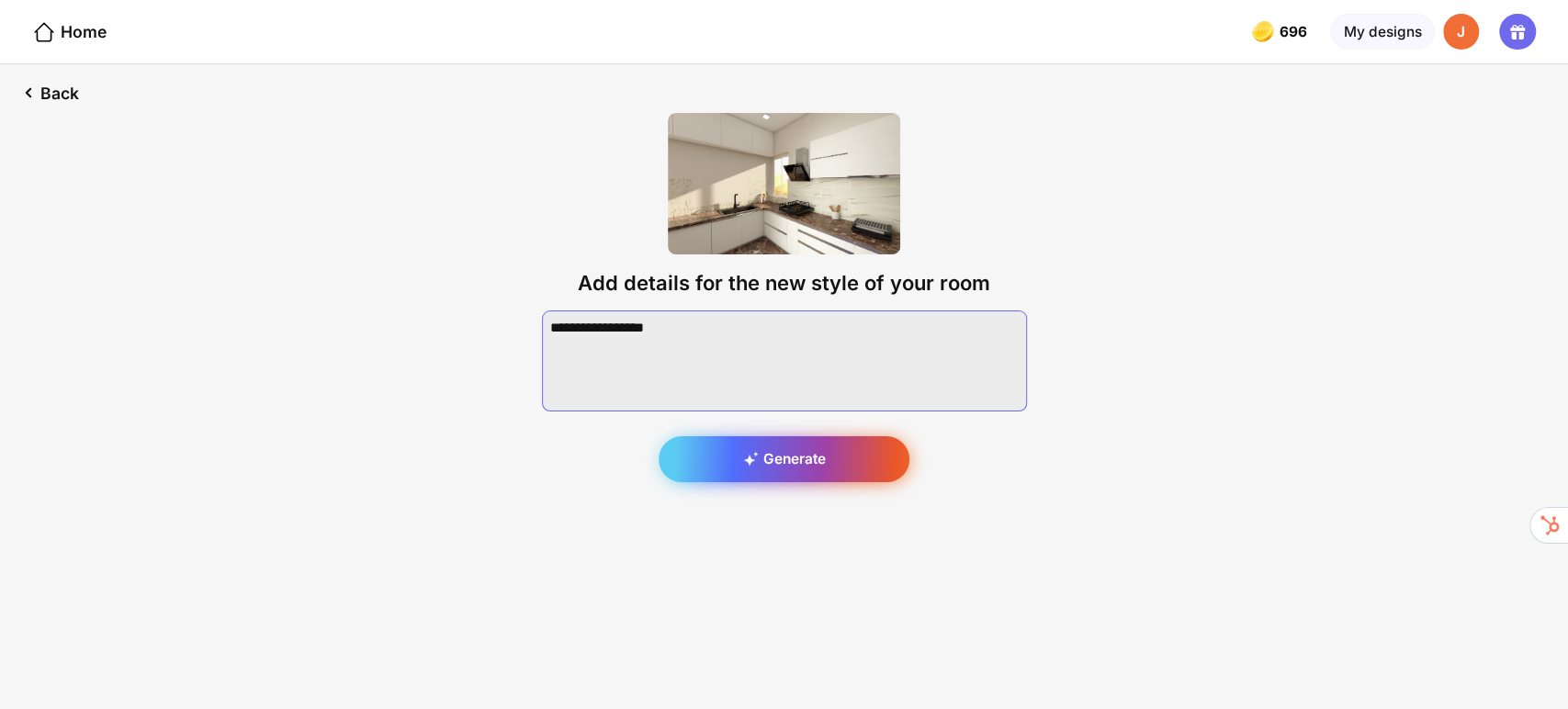
type textarea "**********"
click at [793, 473] on div "Generate" at bounding box center [783, 460] width 251 height 46
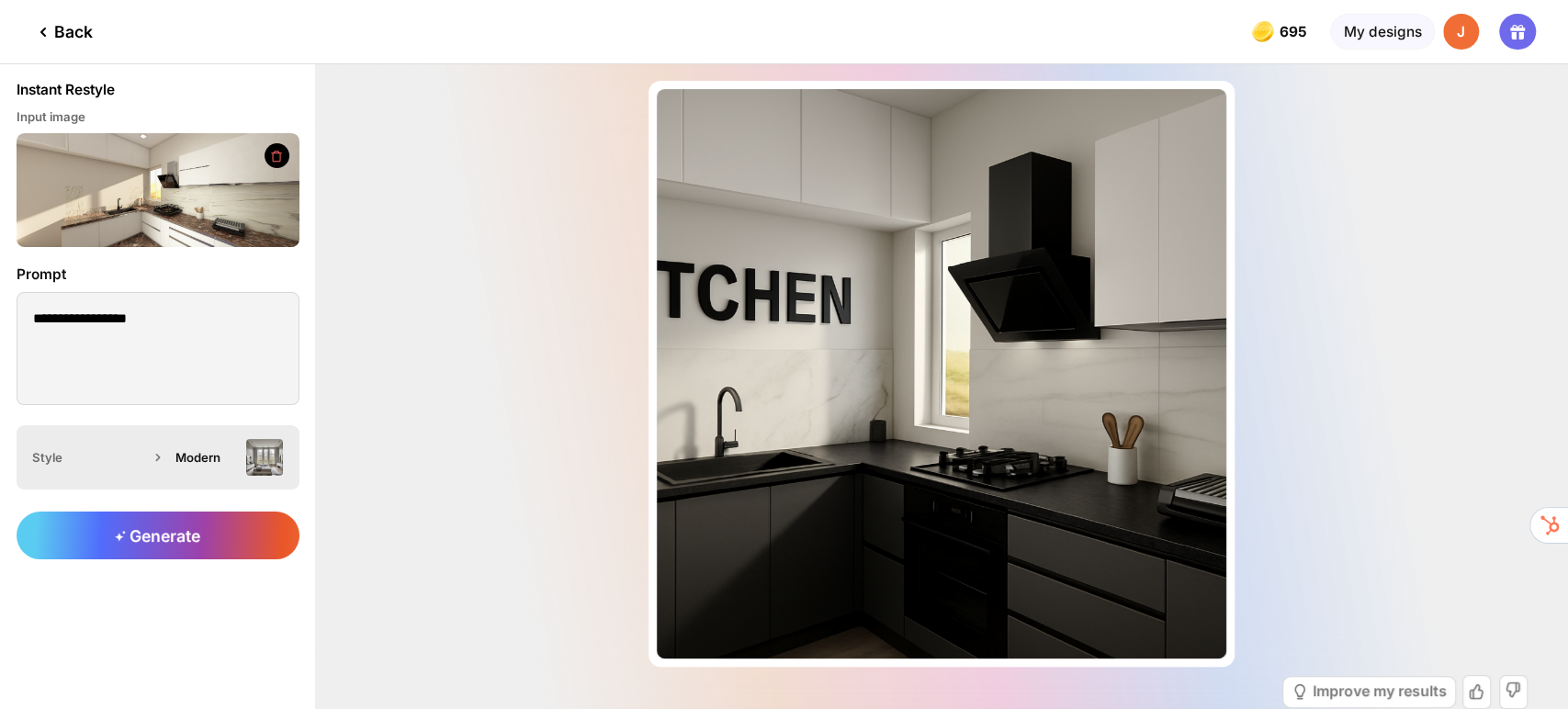
click at [258, 458] on img at bounding box center [265, 458] width 37 height 37
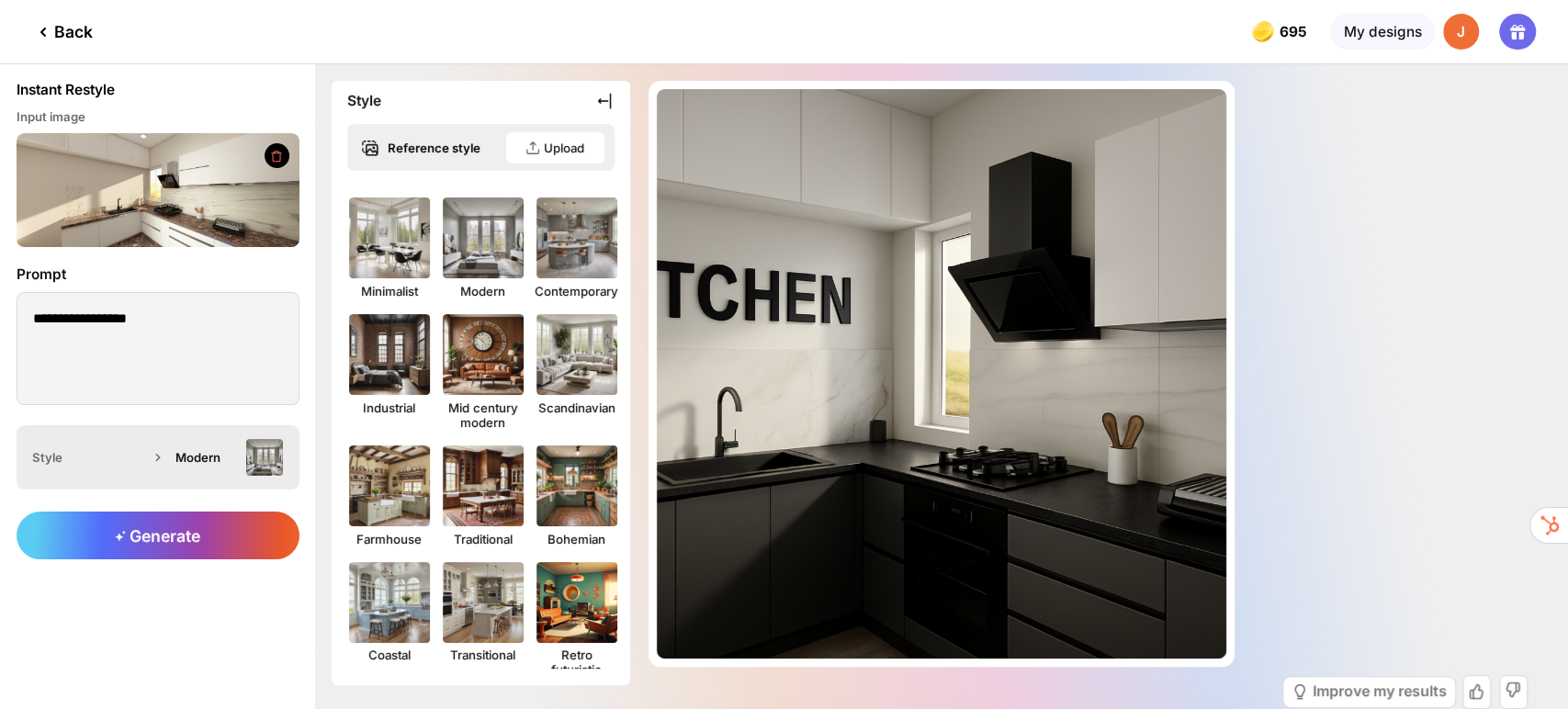
click at [185, 461] on div "Modern" at bounding box center [207, 458] width 62 height 15
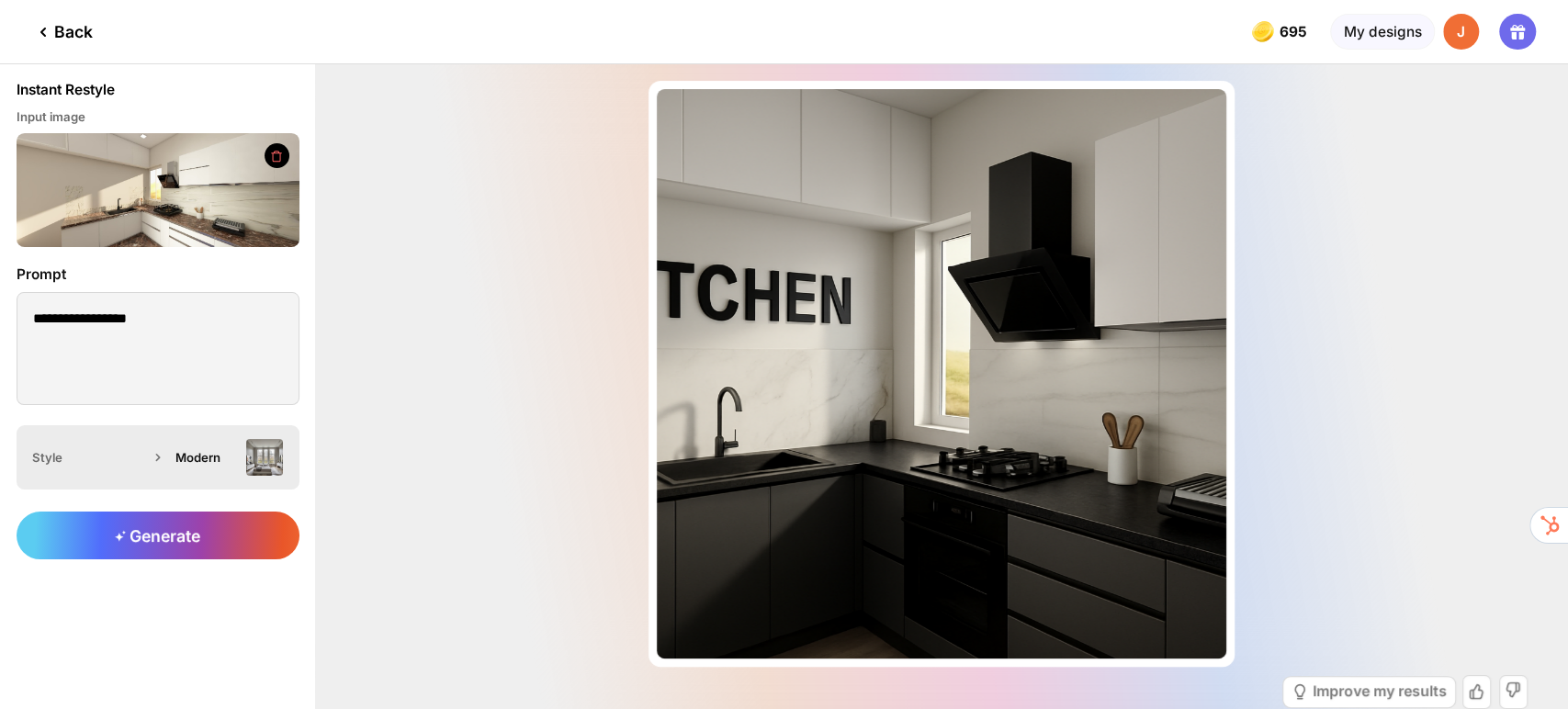
click at [263, 458] on img at bounding box center [265, 458] width 37 height 37
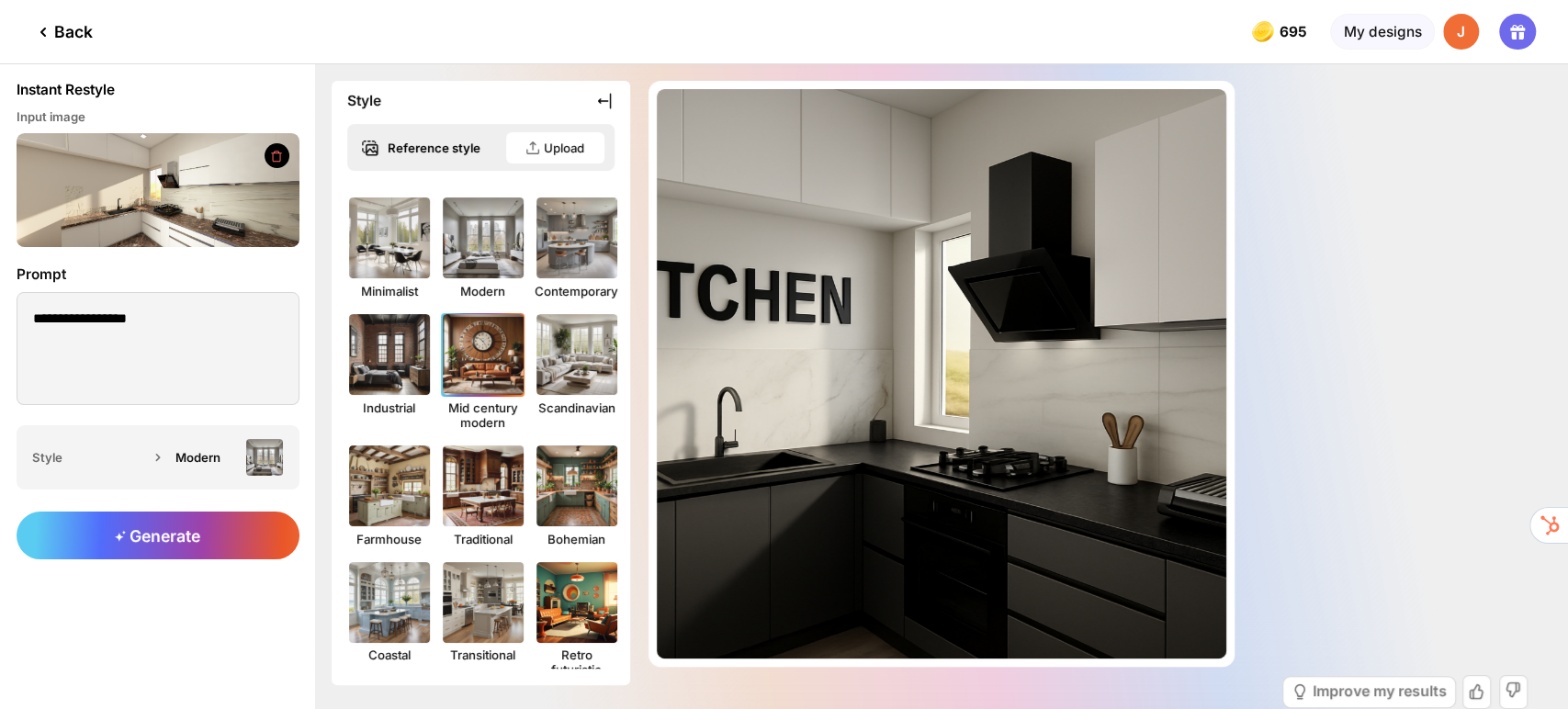
scroll to position [372, 0]
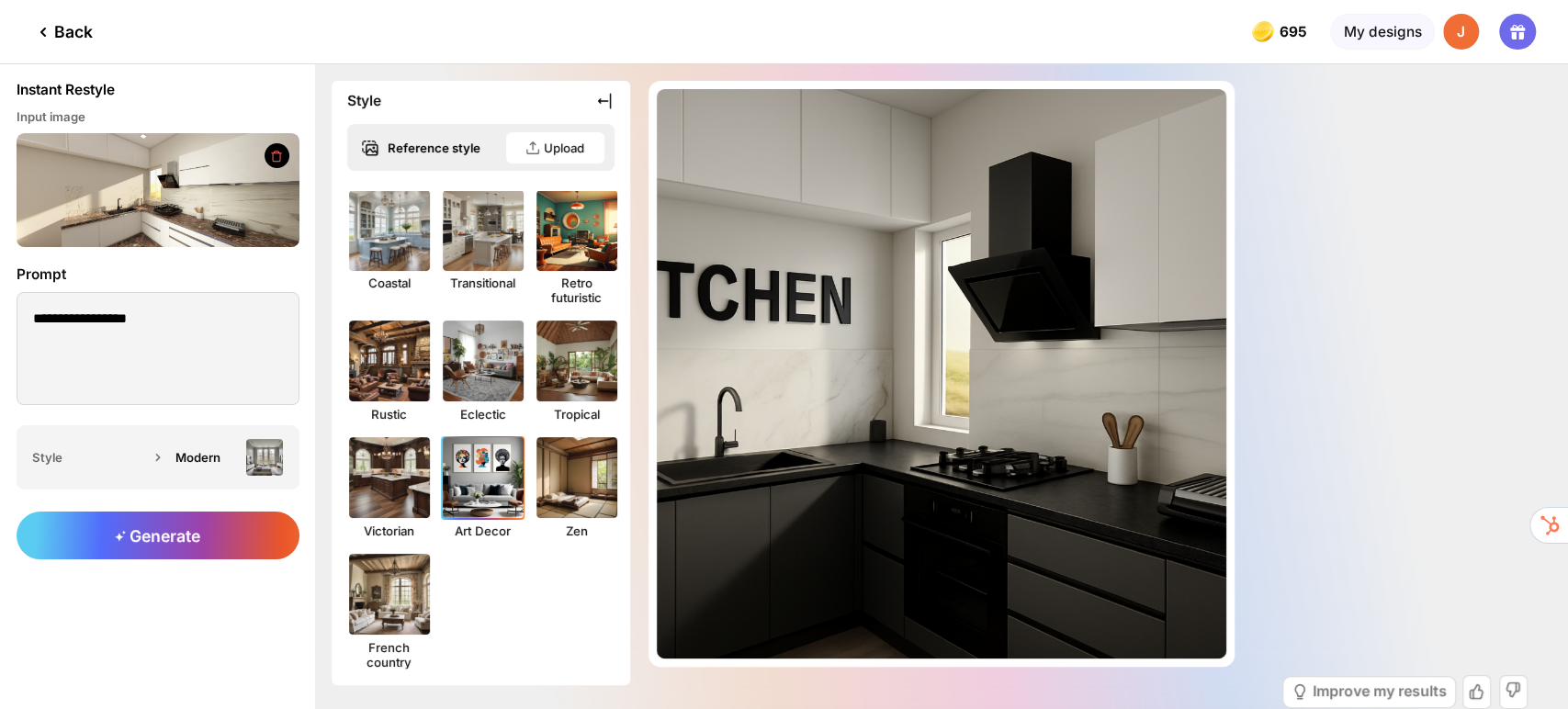
click at [498, 479] on img at bounding box center [483, 478] width 89 height 89
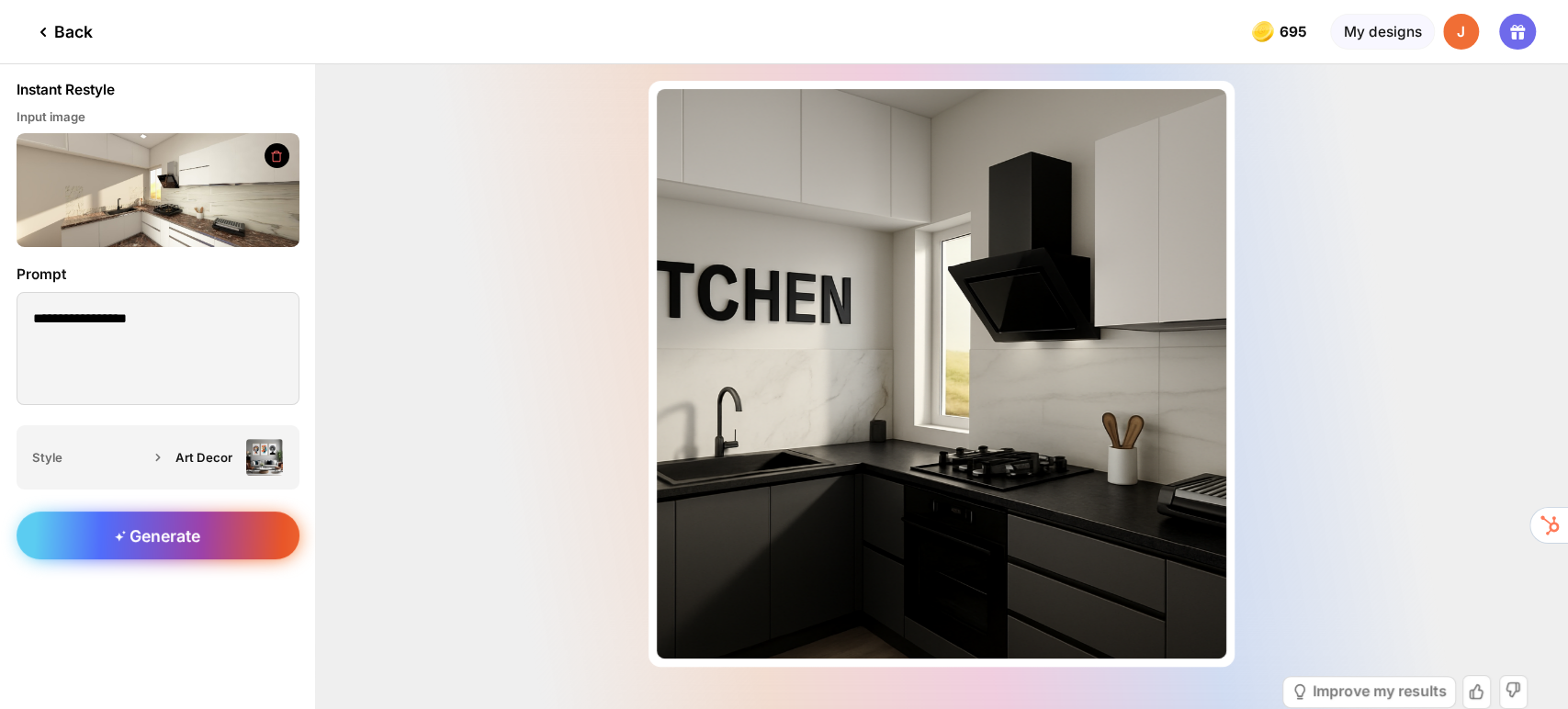
click at [191, 539] on span "Generate" at bounding box center [157, 536] width 85 height 19
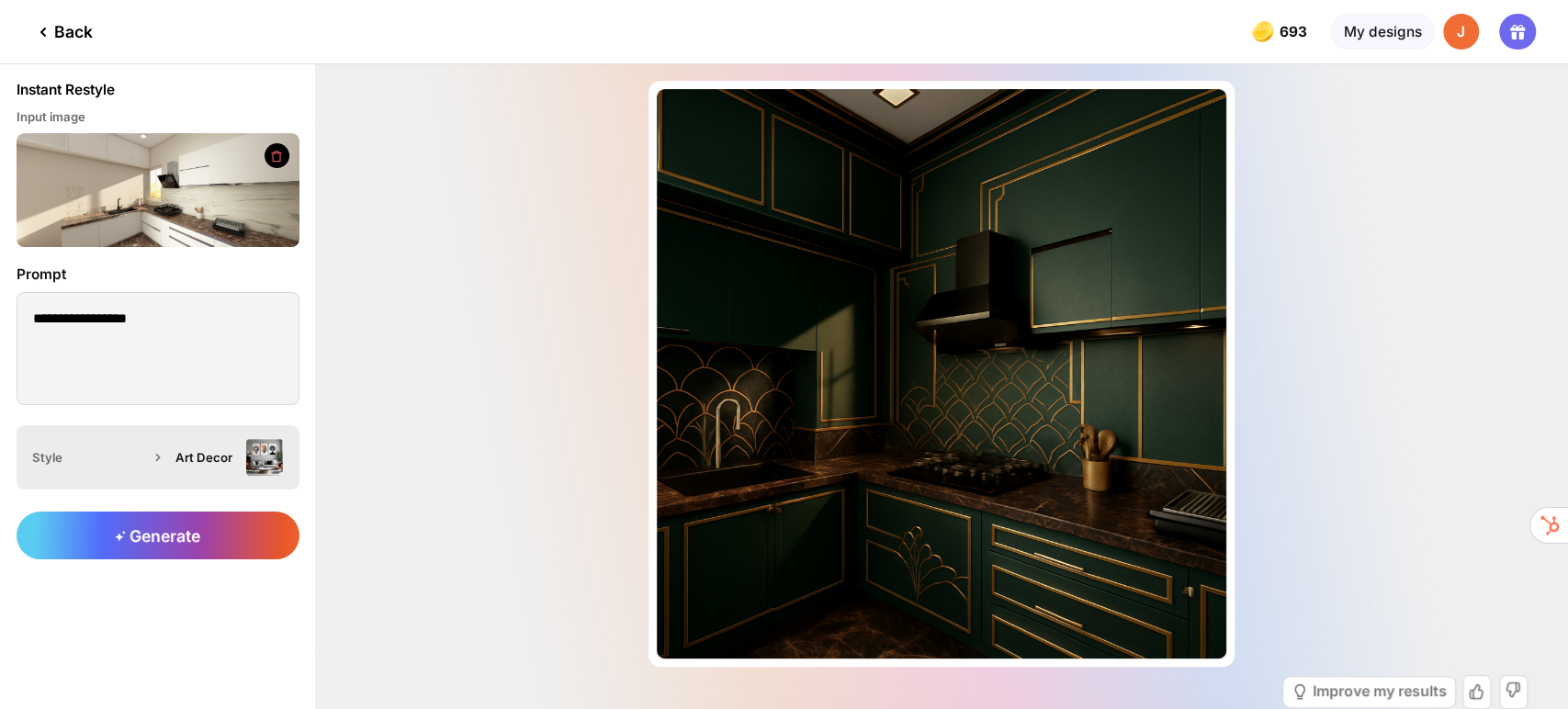
click at [262, 460] on img at bounding box center [265, 458] width 37 height 37
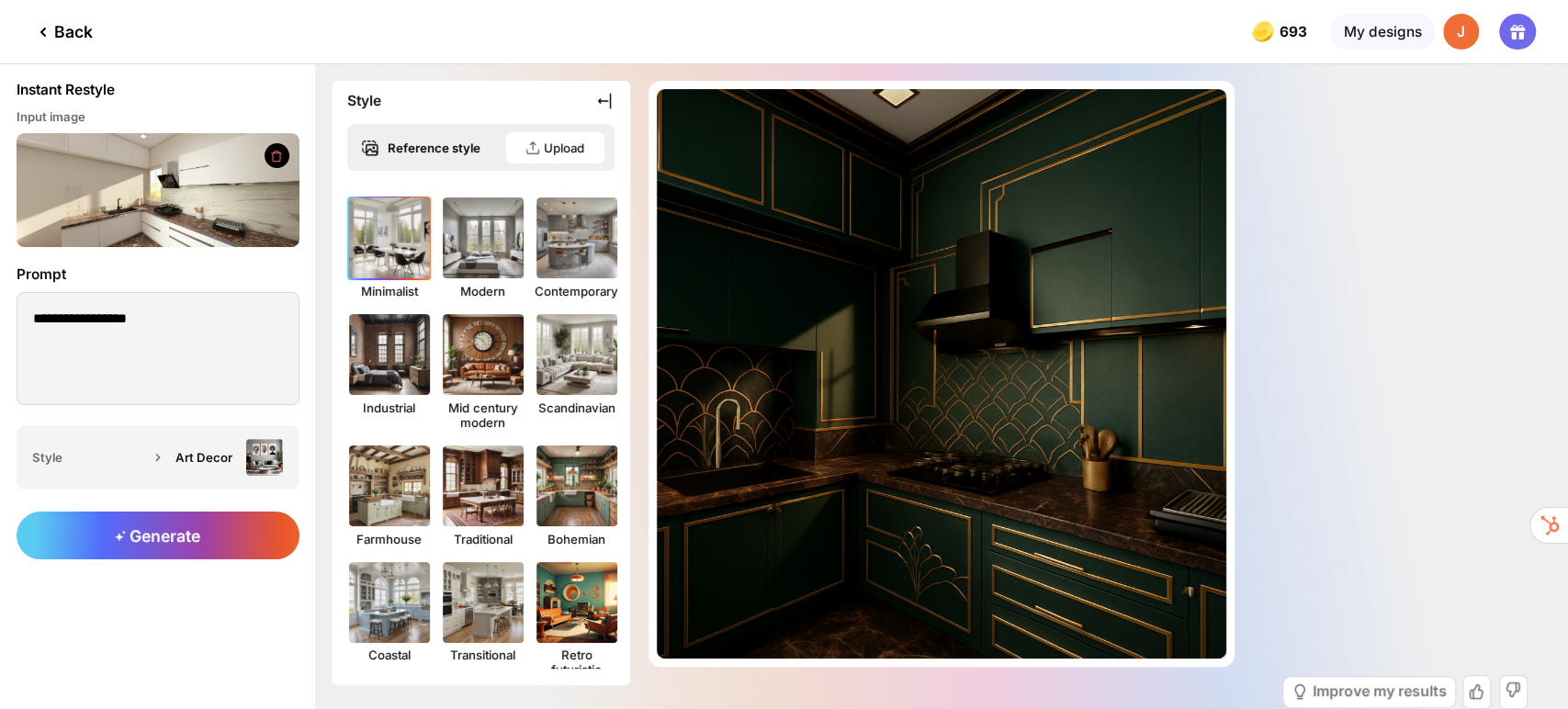
click at [387, 243] on img at bounding box center [389, 238] width 89 height 89
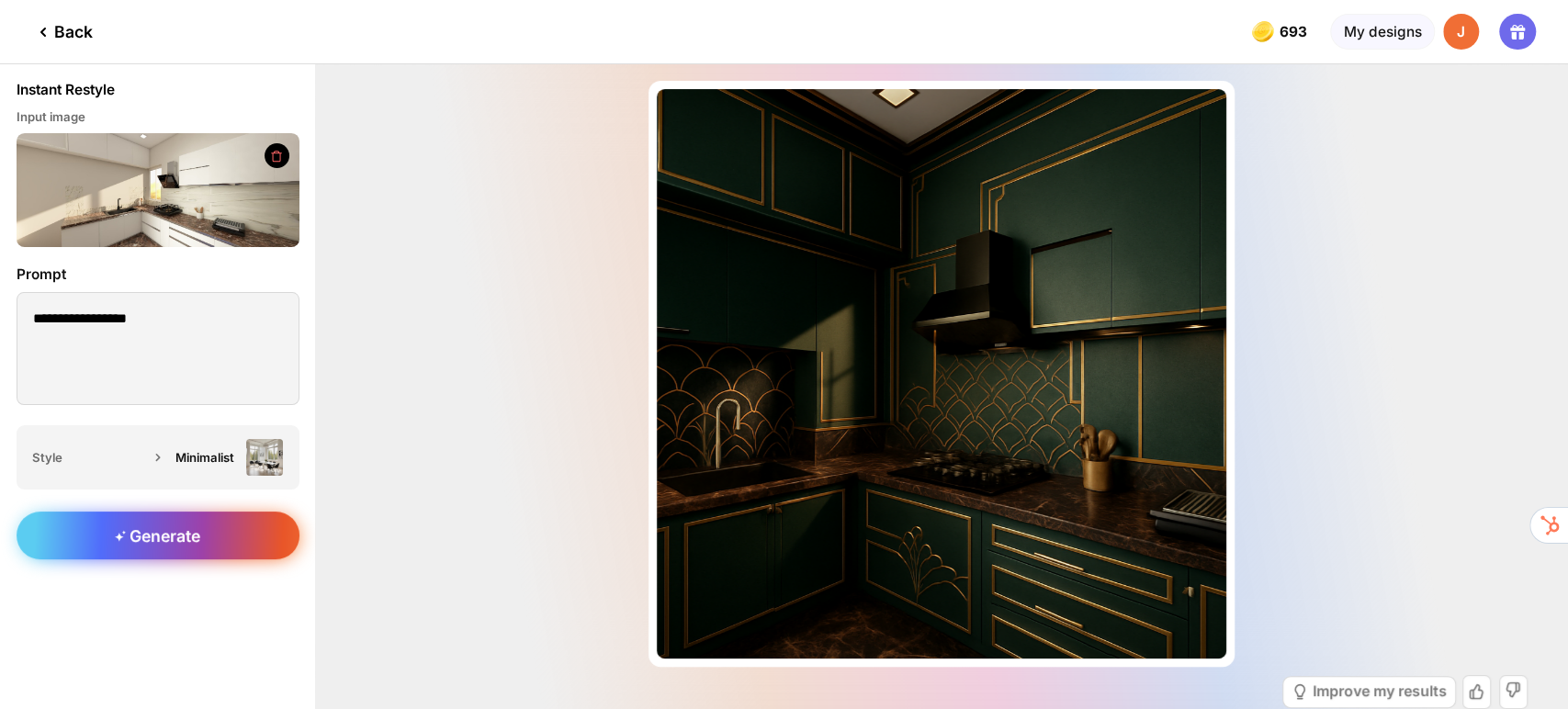
click at [201, 536] on div "Generate" at bounding box center [158, 536] width 283 height 48
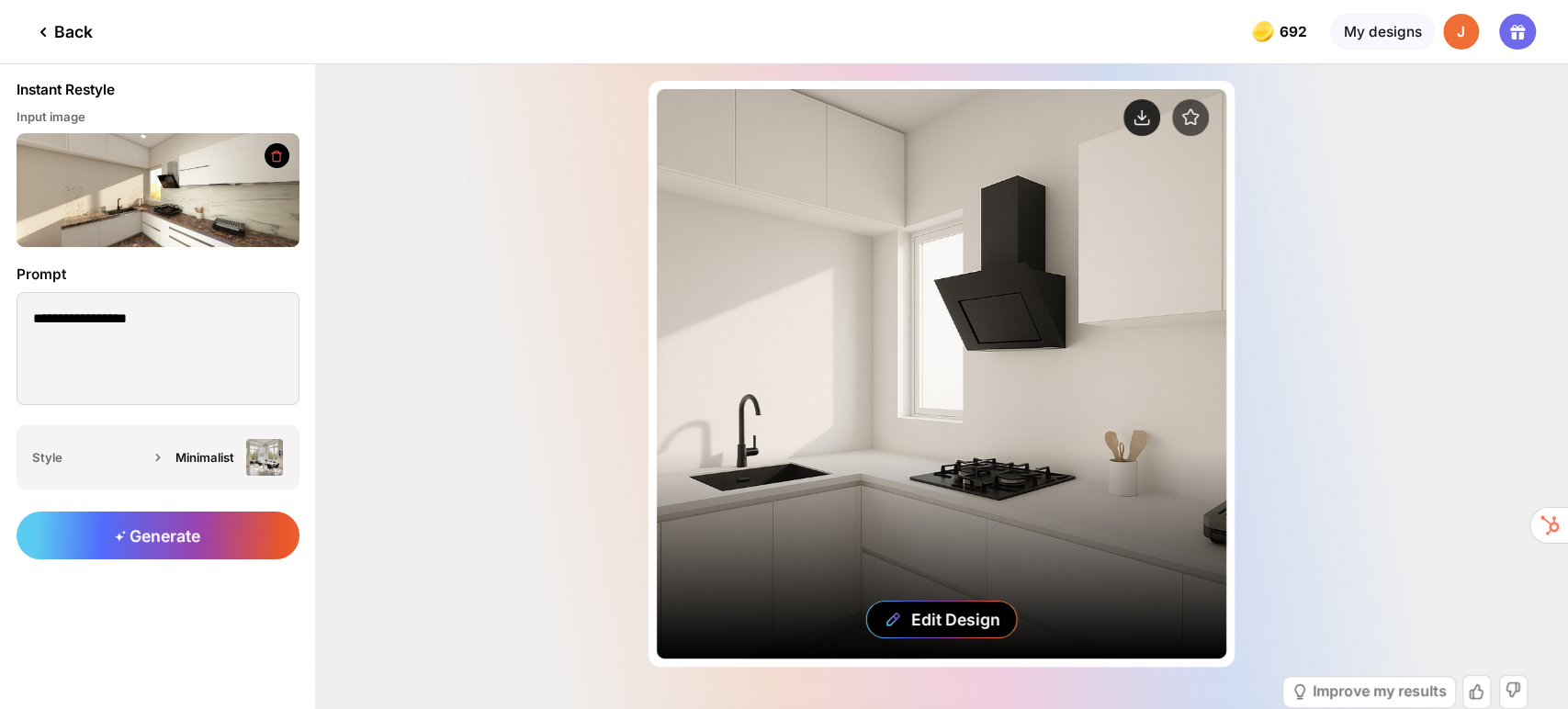
click at [1146, 118] on circle at bounding box center [1142, 118] width 37 height 37
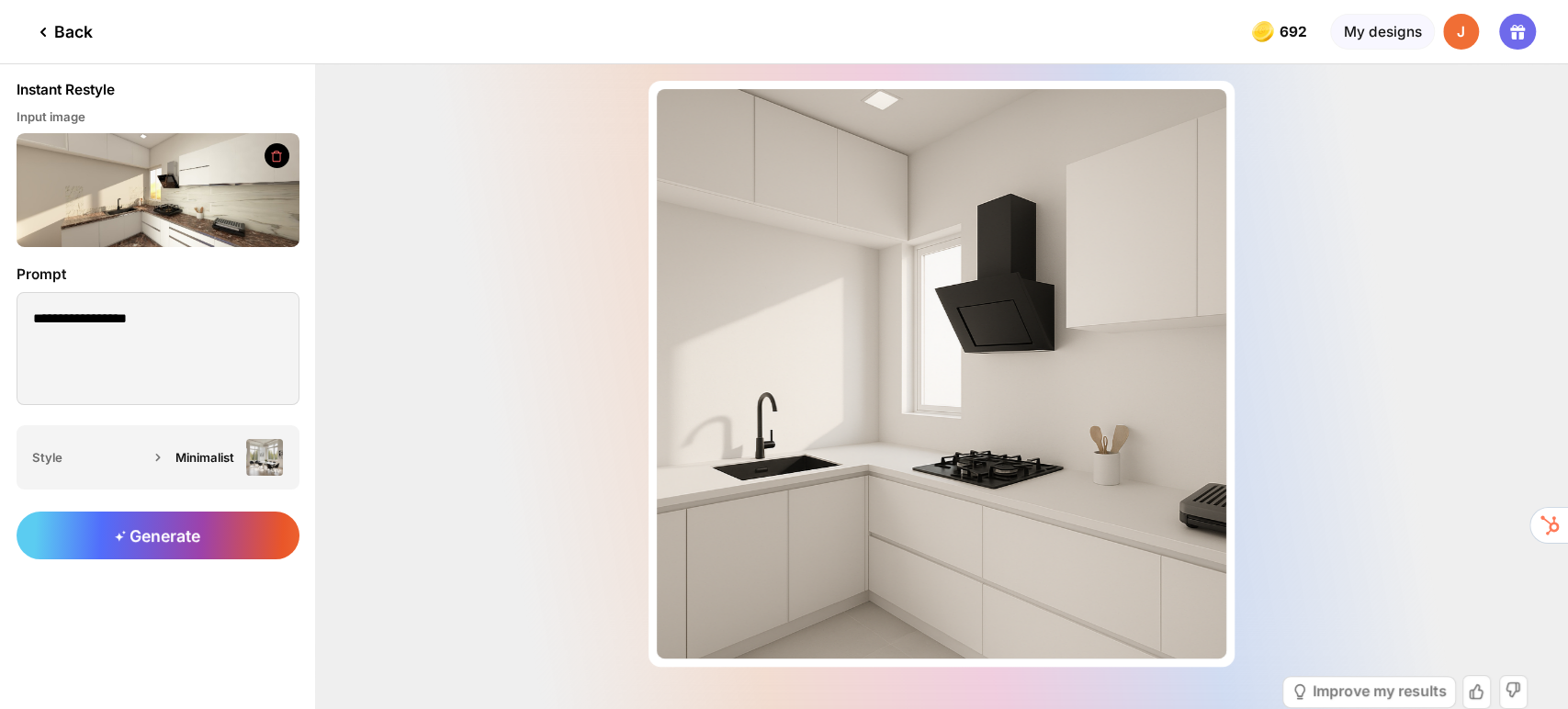
click at [59, 19] on div "Back" at bounding box center [46, 31] width 93 height 63
click at [59, 26] on div "Back" at bounding box center [62, 32] width 61 height 22
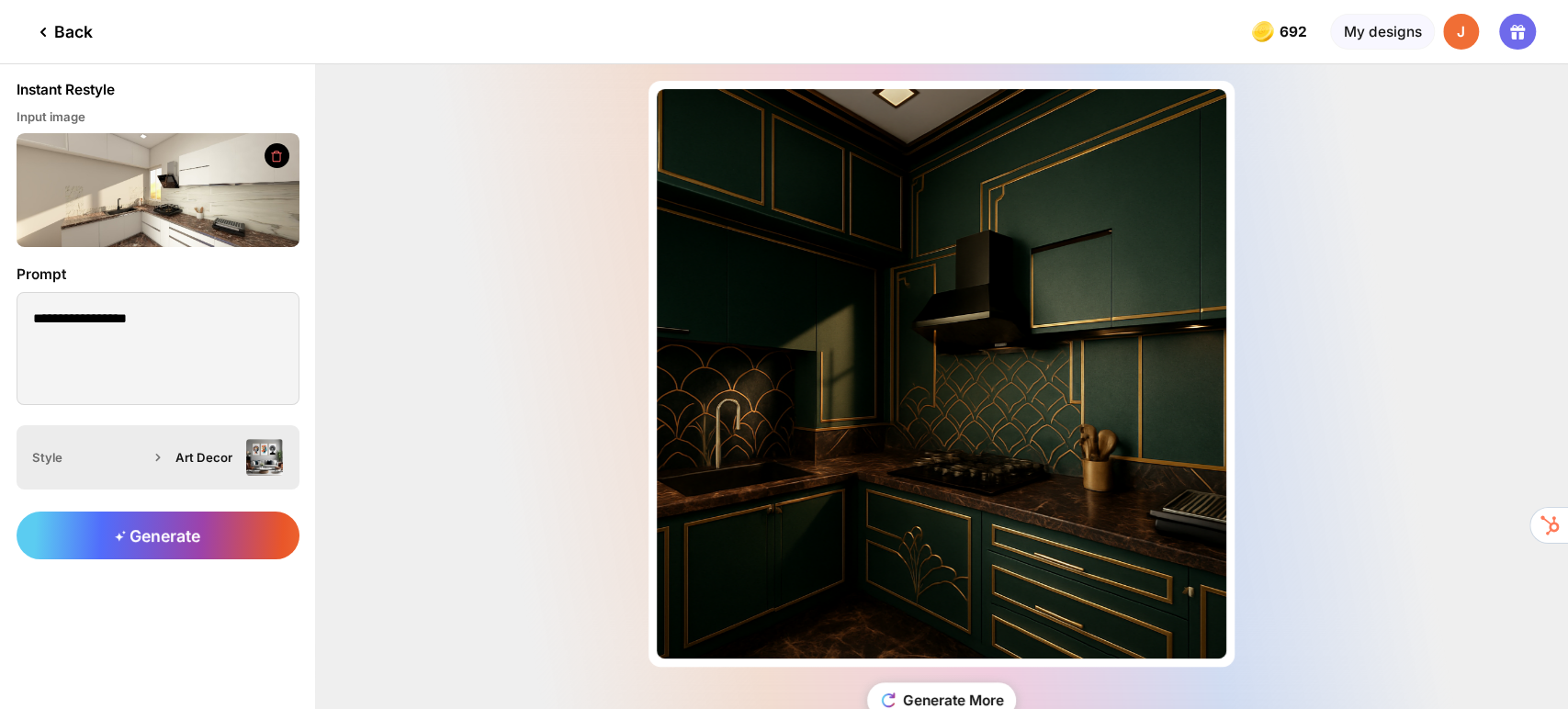
click at [258, 461] on img at bounding box center [265, 458] width 37 height 37
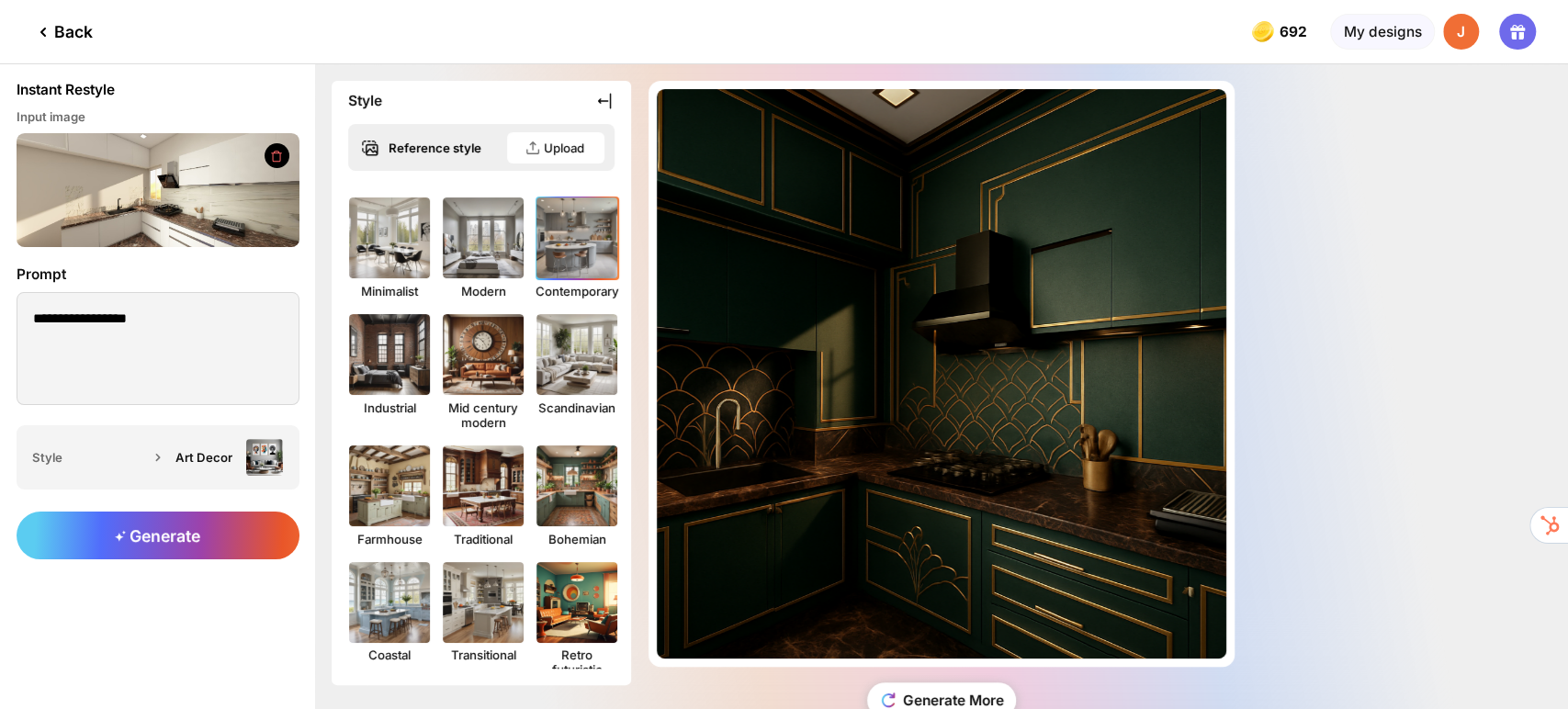
click at [582, 236] on img at bounding box center [576, 238] width 89 height 89
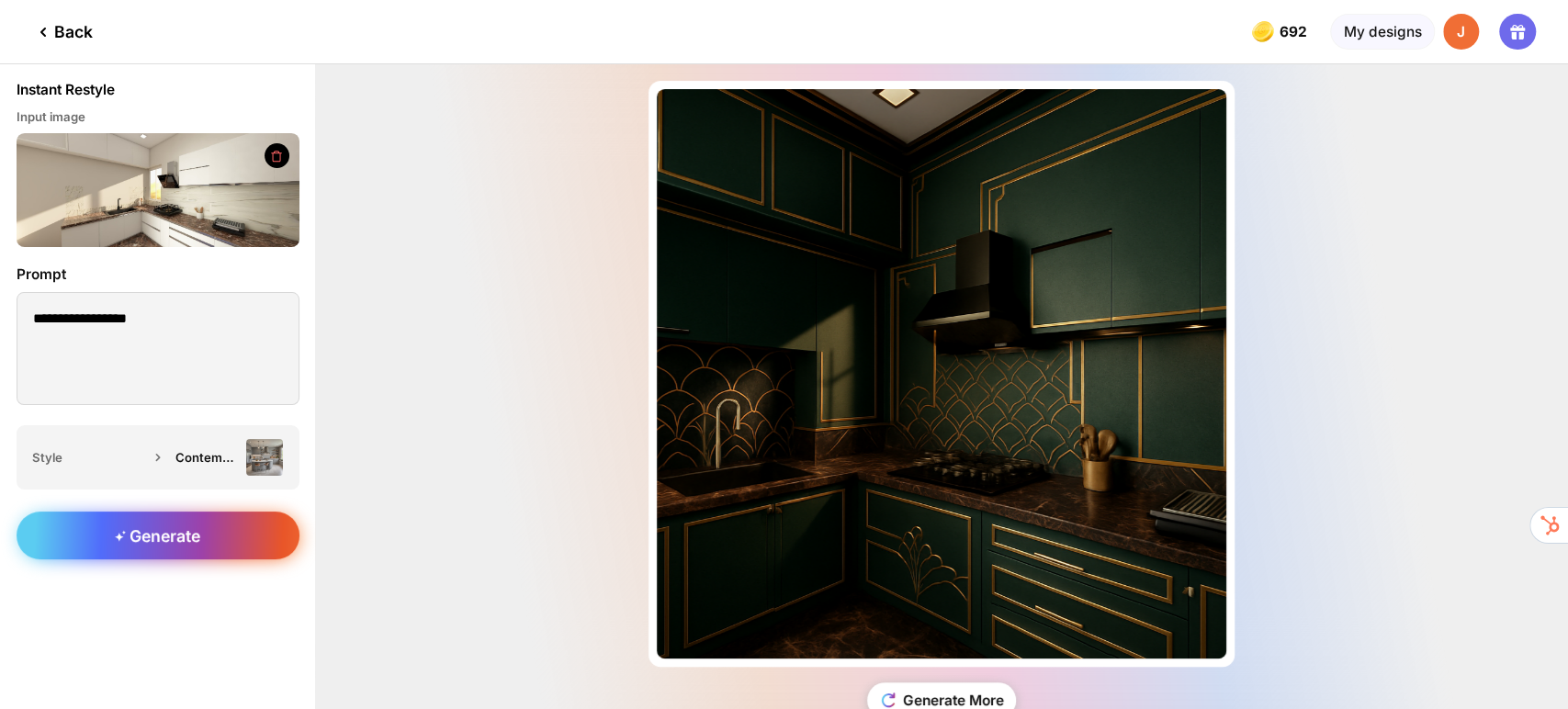
click at [259, 531] on div "Generate" at bounding box center [158, 536] width 283 height 48
click at [203, 528] on div "Generate" at bounding box center [158, 536] width 283 height 48
click at [184, 528] on span "Generate" at bounding box center [157, 536] width 85 height 19
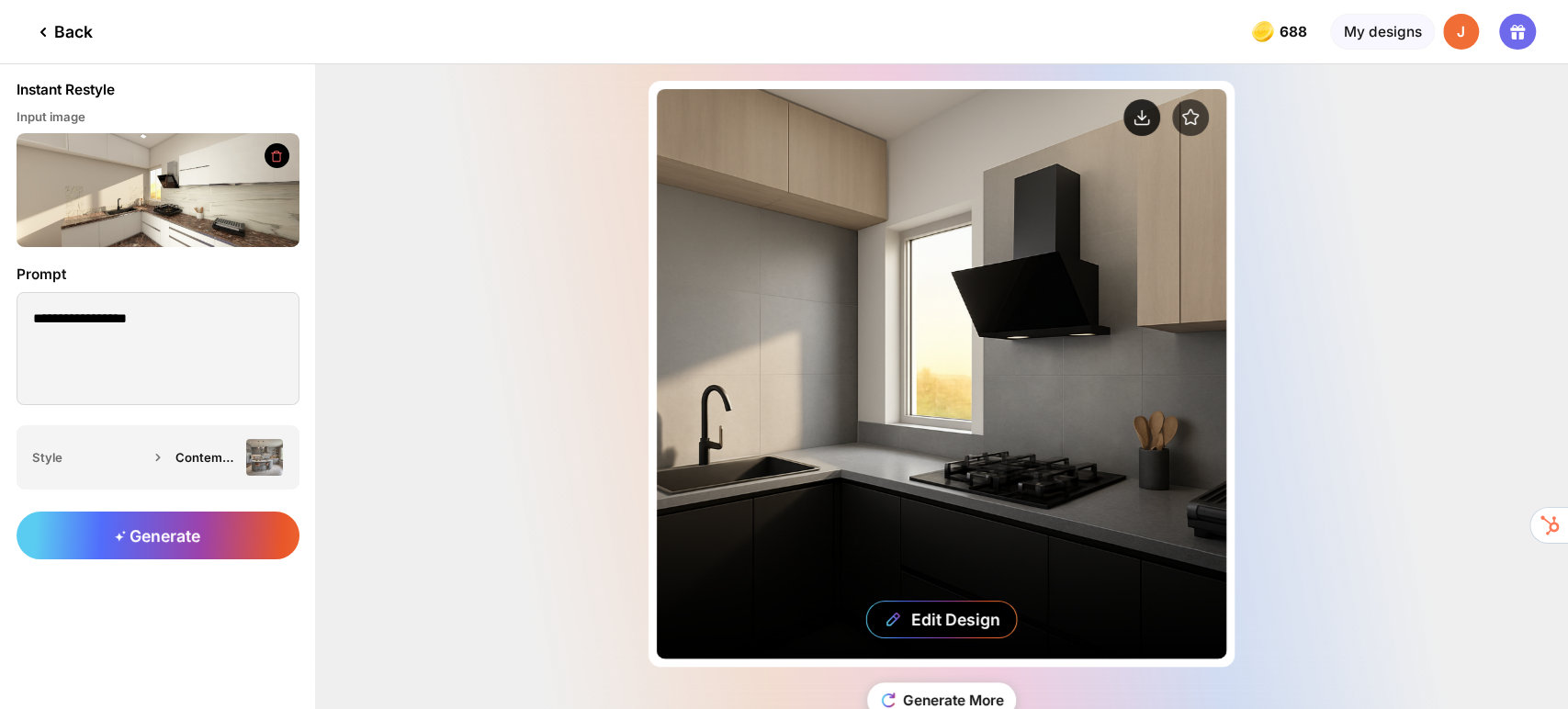
click at [1137, 125] on circle at bounding box center [1142, 118] width 37 height 37
